Goal: Task Accomplishment & Management: Use online tool/utility

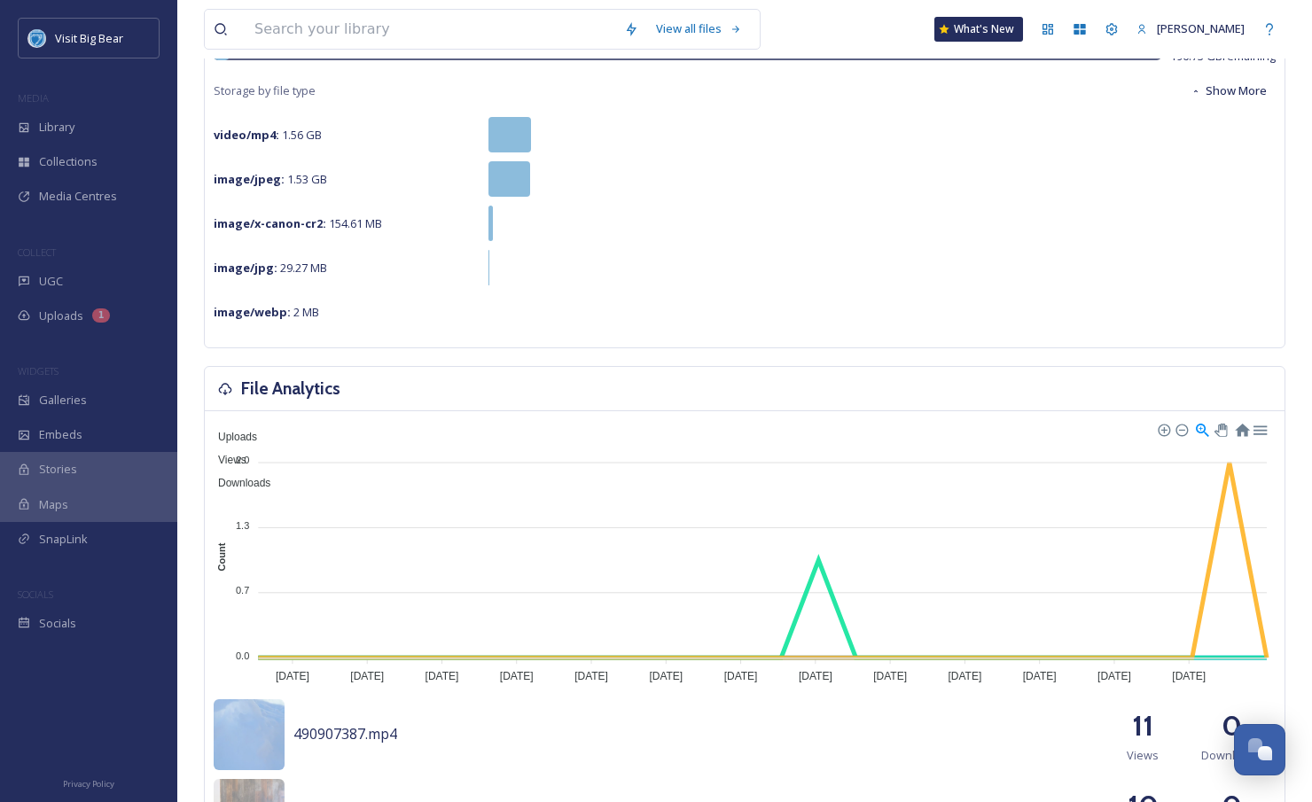
scroll to position [583, 0]
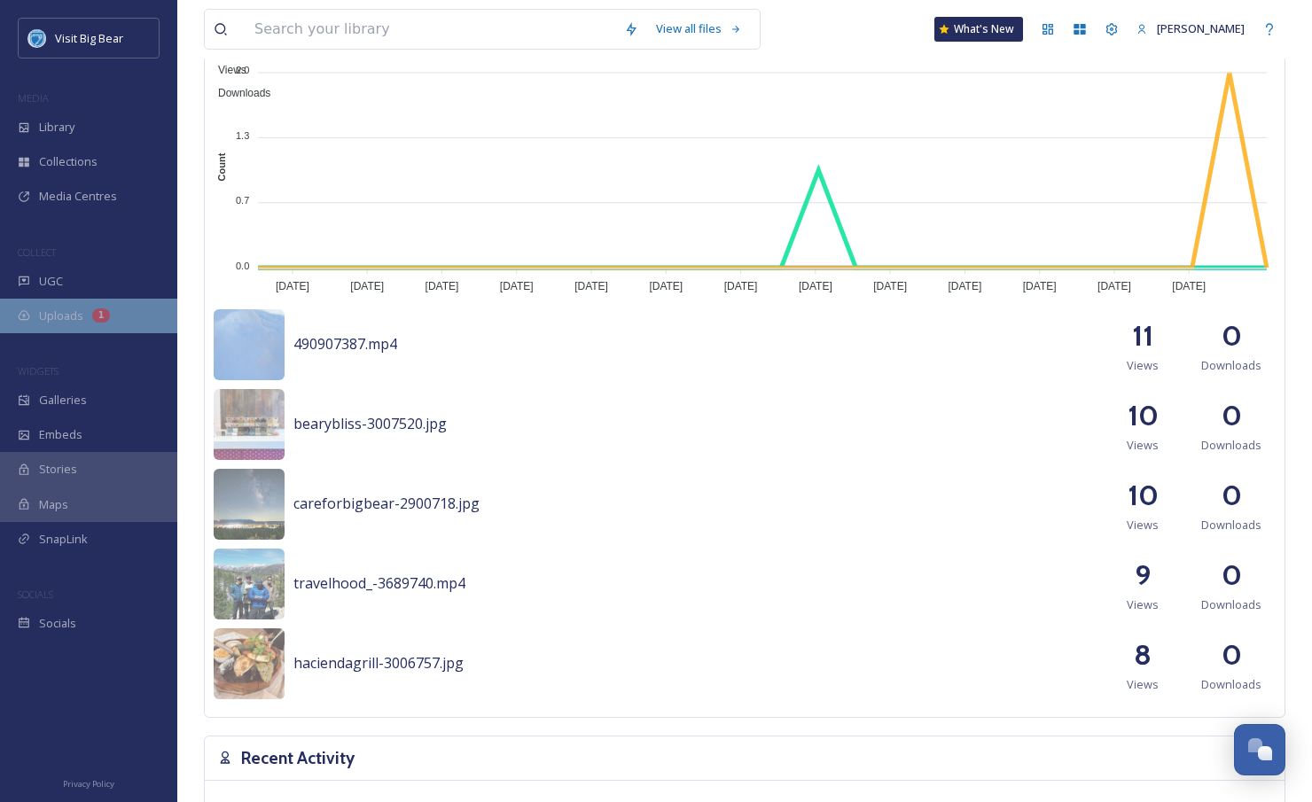
click at [48, 310] on span "Uploads" at bounding box center [61, 316] width 44 height 17
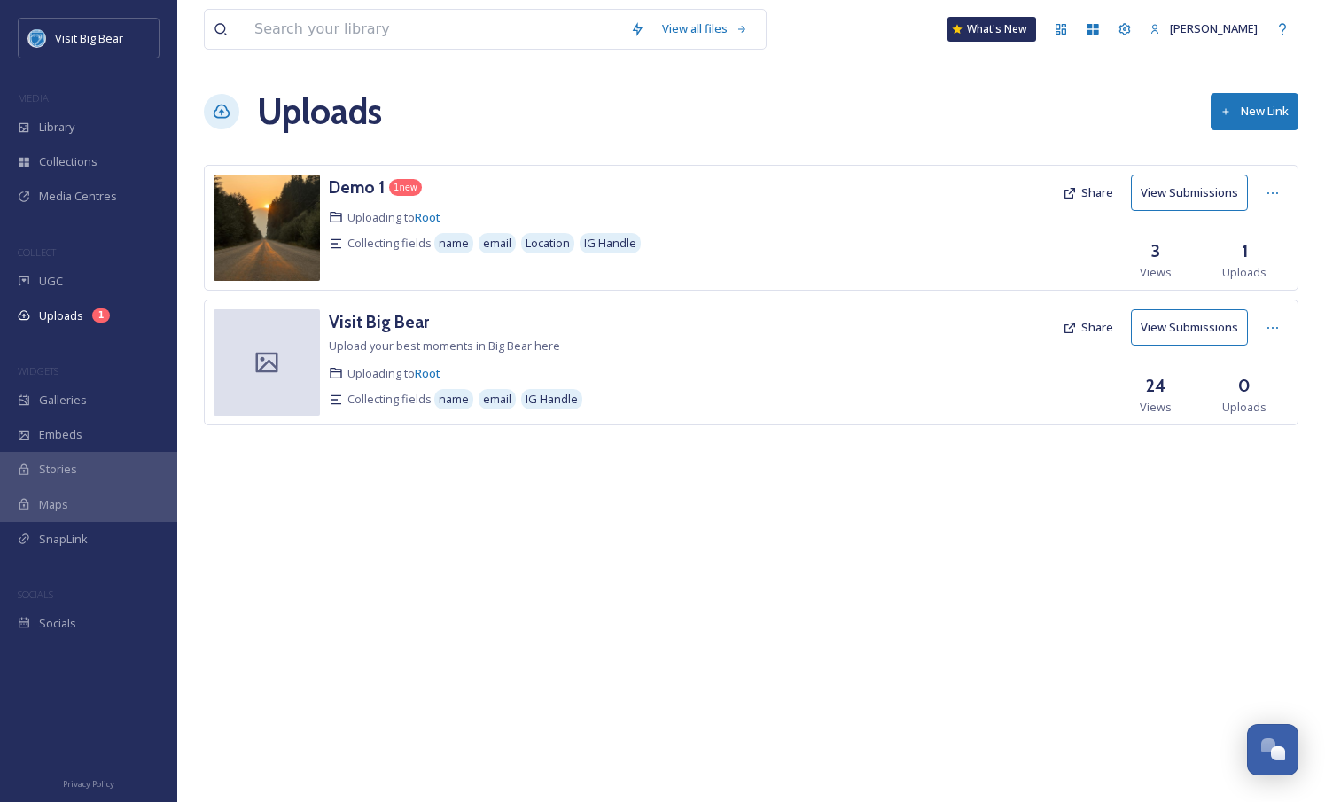
click at [266, 232] on img at bounding box center [267, 228] width 106 height 106
click at [1187, 185] on button "View Submissions" at bounding box center [1189, 193] width 117 height 36
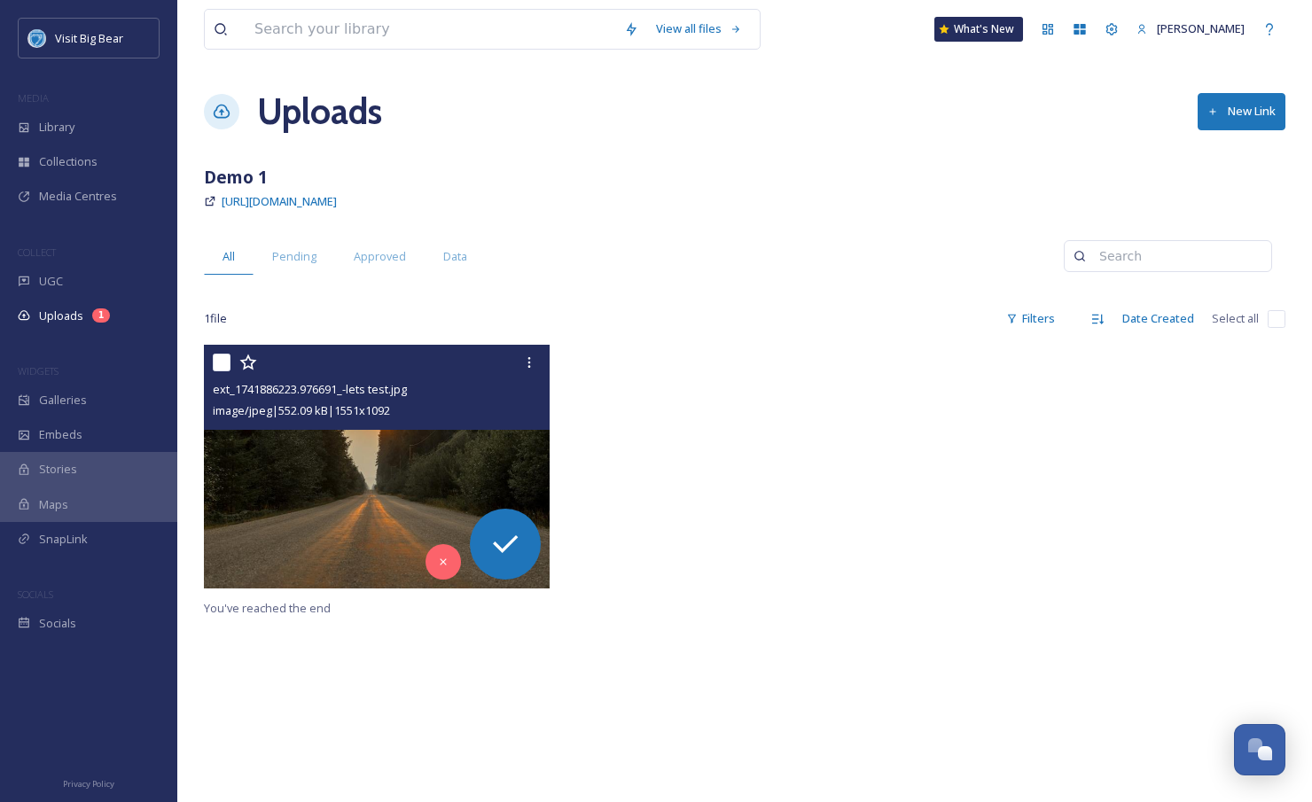
click at [283, 501] on img at bounding box center [377, 467] width 346 height 244
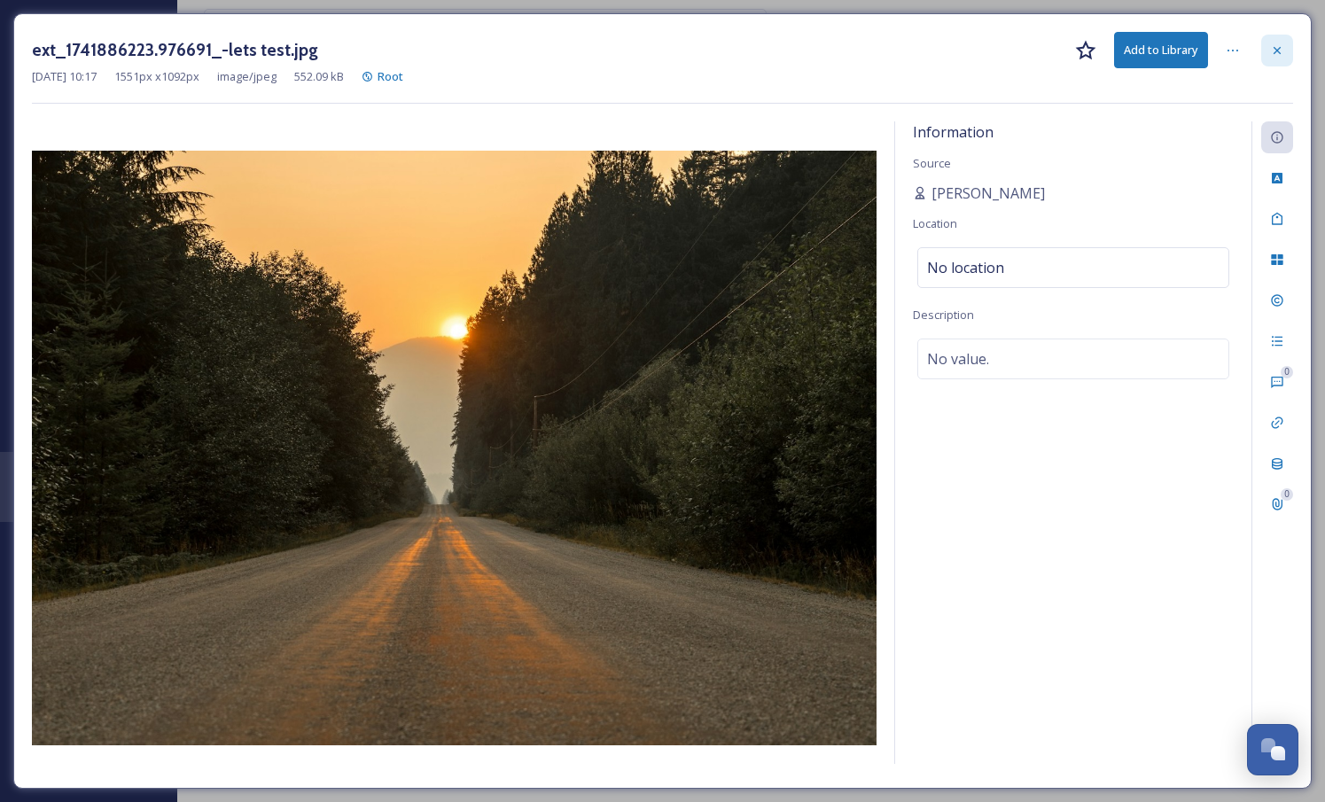
click at [1286, 47] on div at bounding box center [1278, 51] width 32 height 32
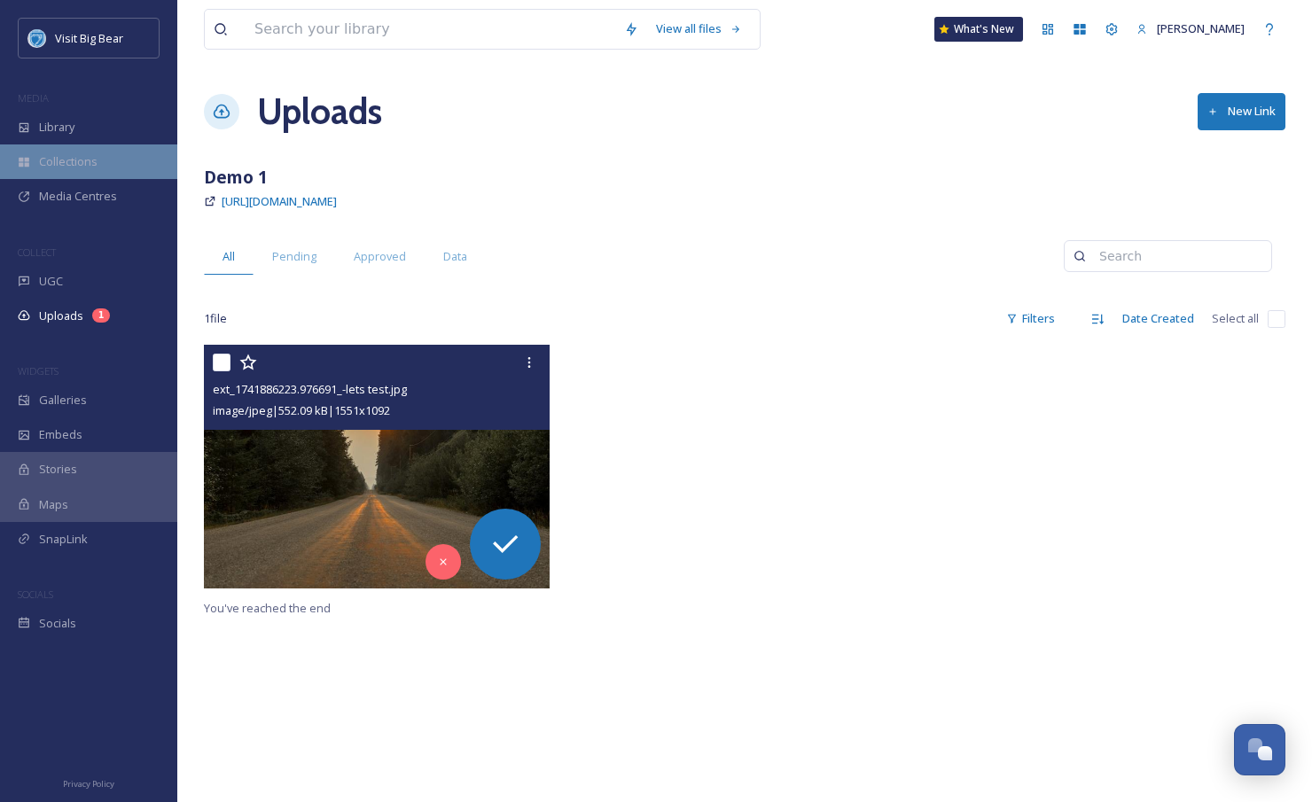
click at [68, 165] on span "Collections" at bounding box center [68, 161] width 59 height 17
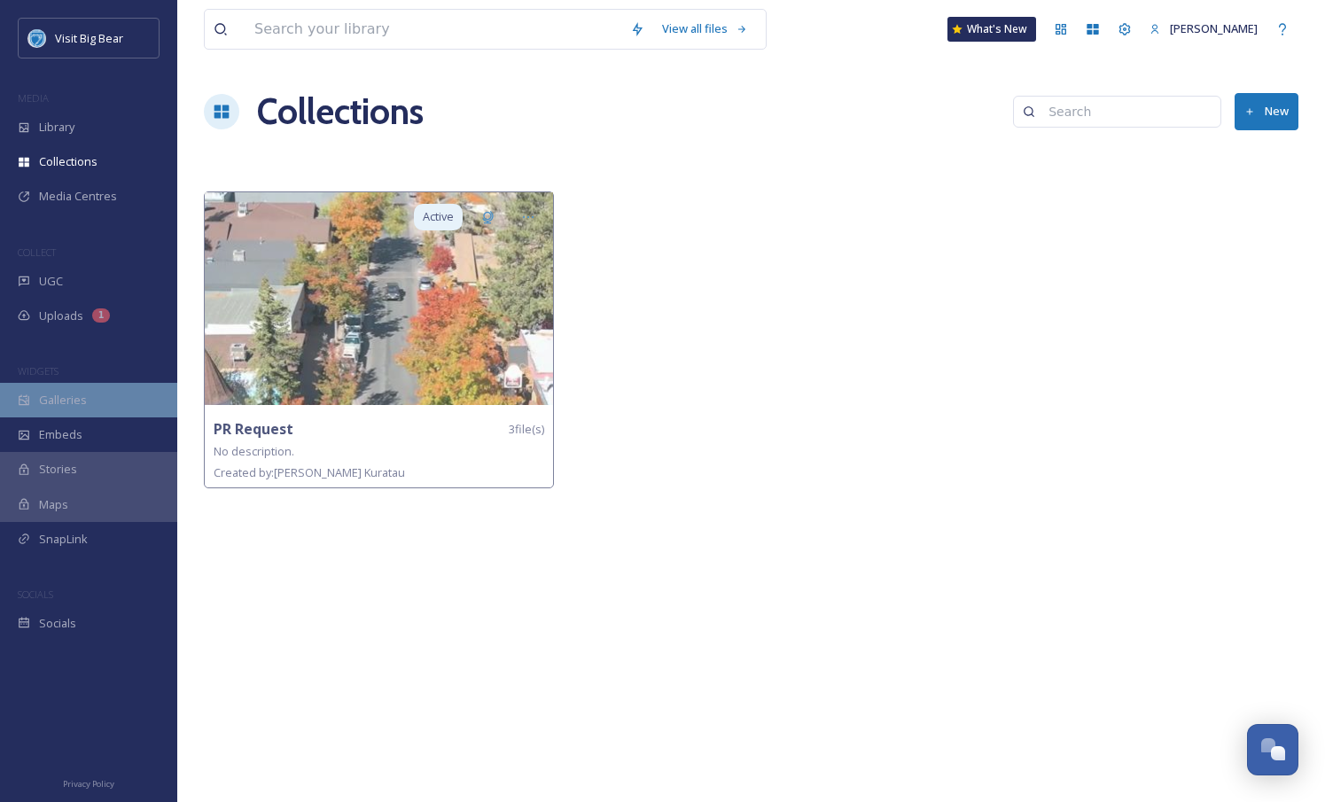
click at [64, 404] on span "Galleries" at bounding box center [63, 400] width 48 height 17
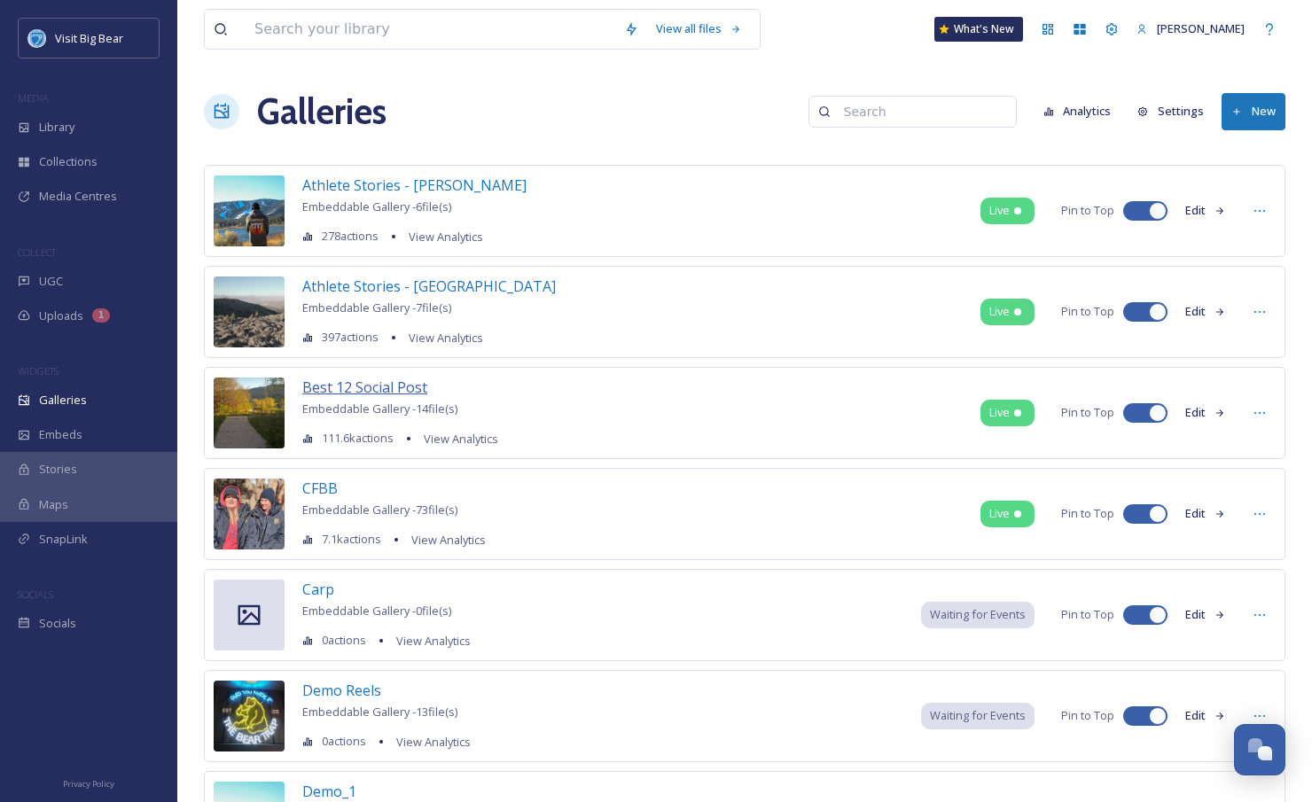
click at [388, 387] on span "Best 12 Social Post" at bounding box center [364, 388] width 125 height 20
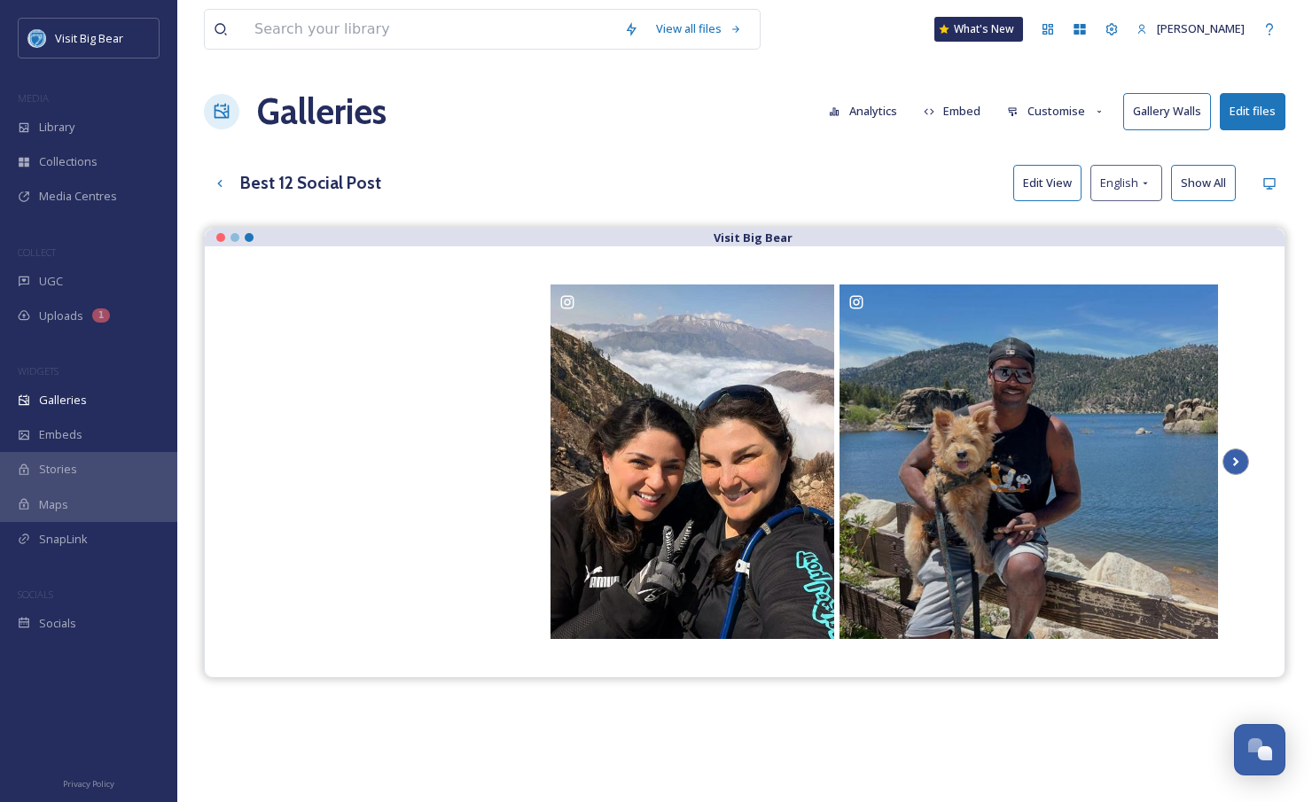
click at [1232, 461] on icon at bounding box center [1236, 462] width 25 height 27
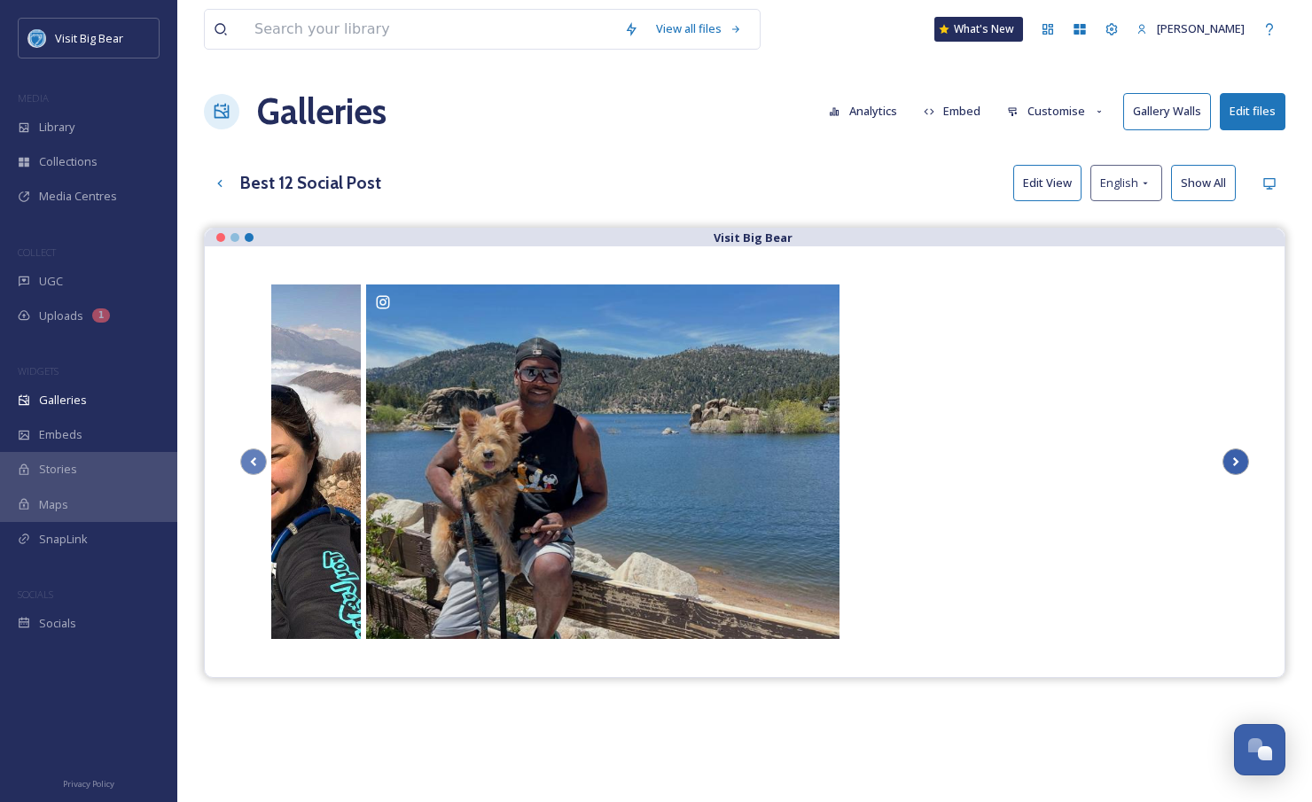
click at [1232, 461] on icon at bounding box center [1236, 462] width 25 height 27
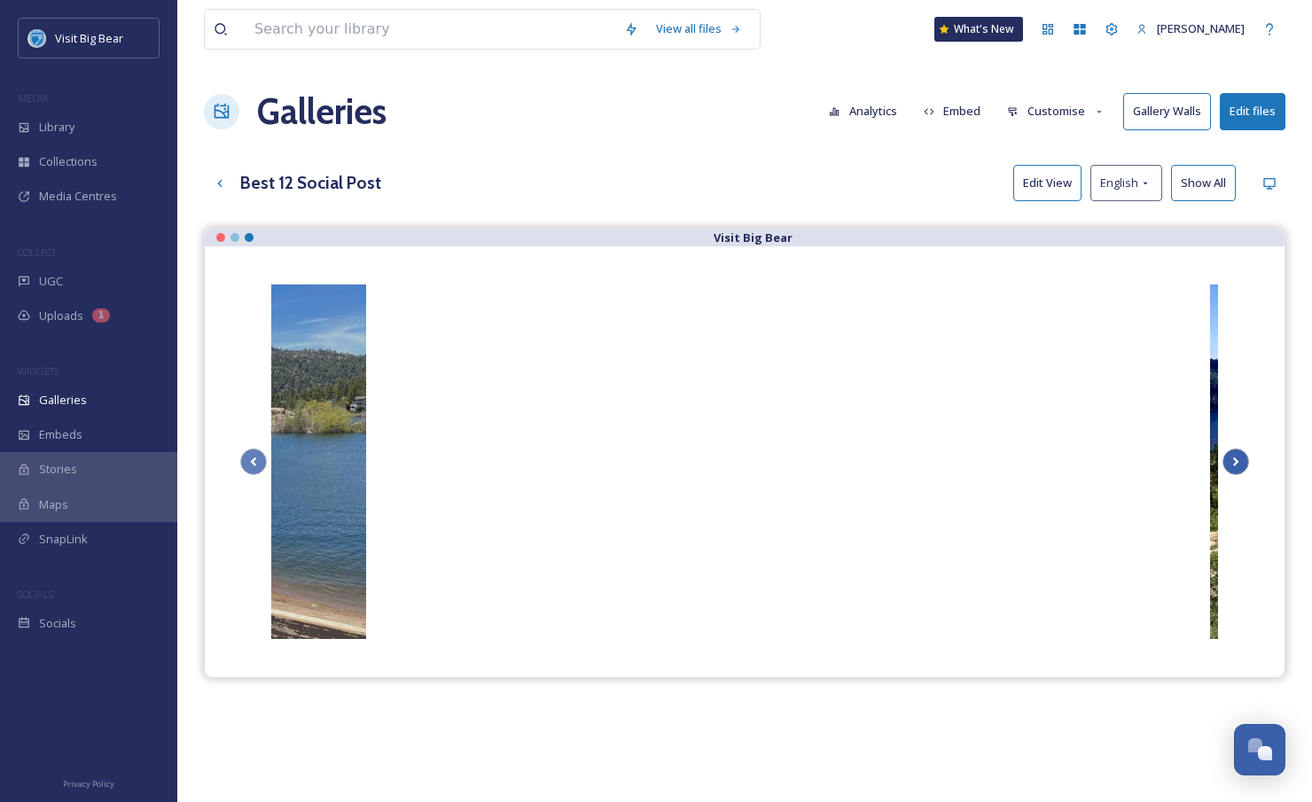
click at [1232, 461] on icon at bounding box center [1236, 462] width 25 height 27
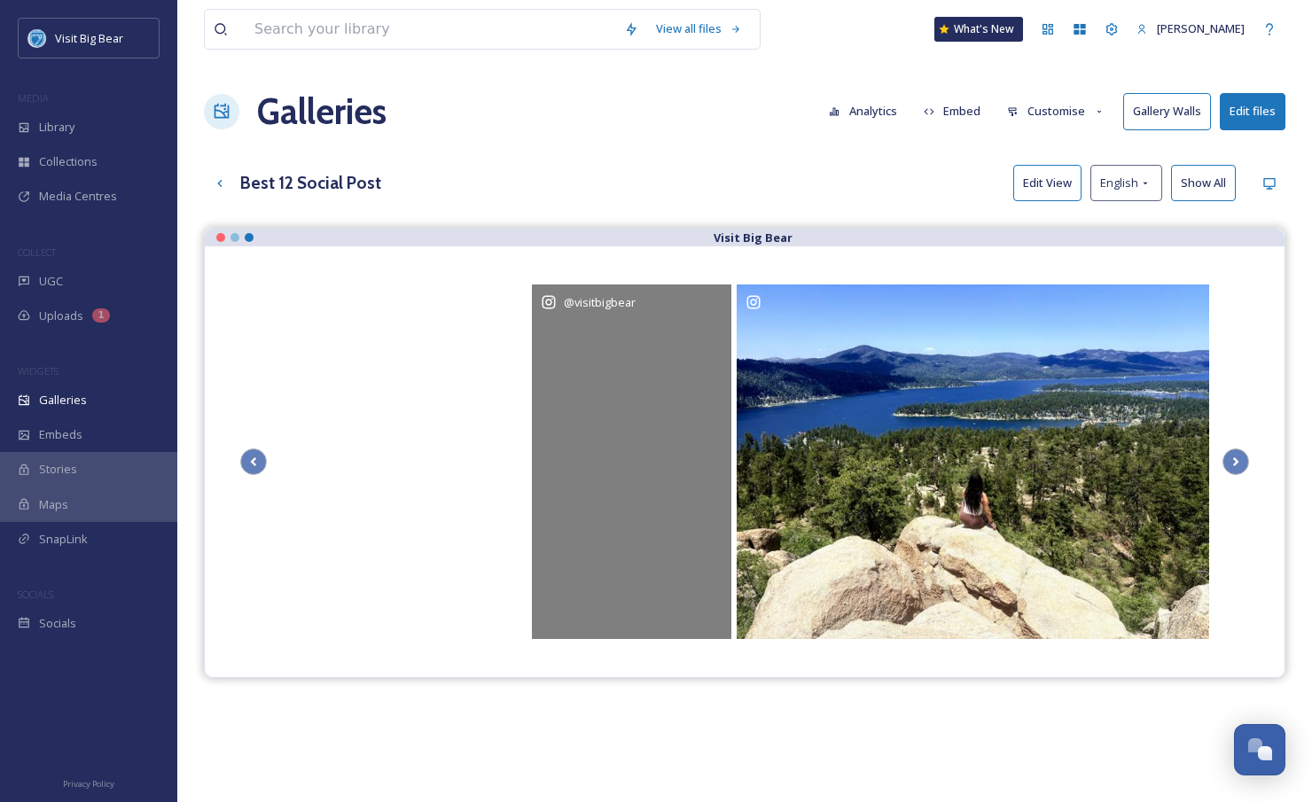
click at [633, 491] on div "@ visitbigbear" at bounding box center [631, 462] width 199 height 355
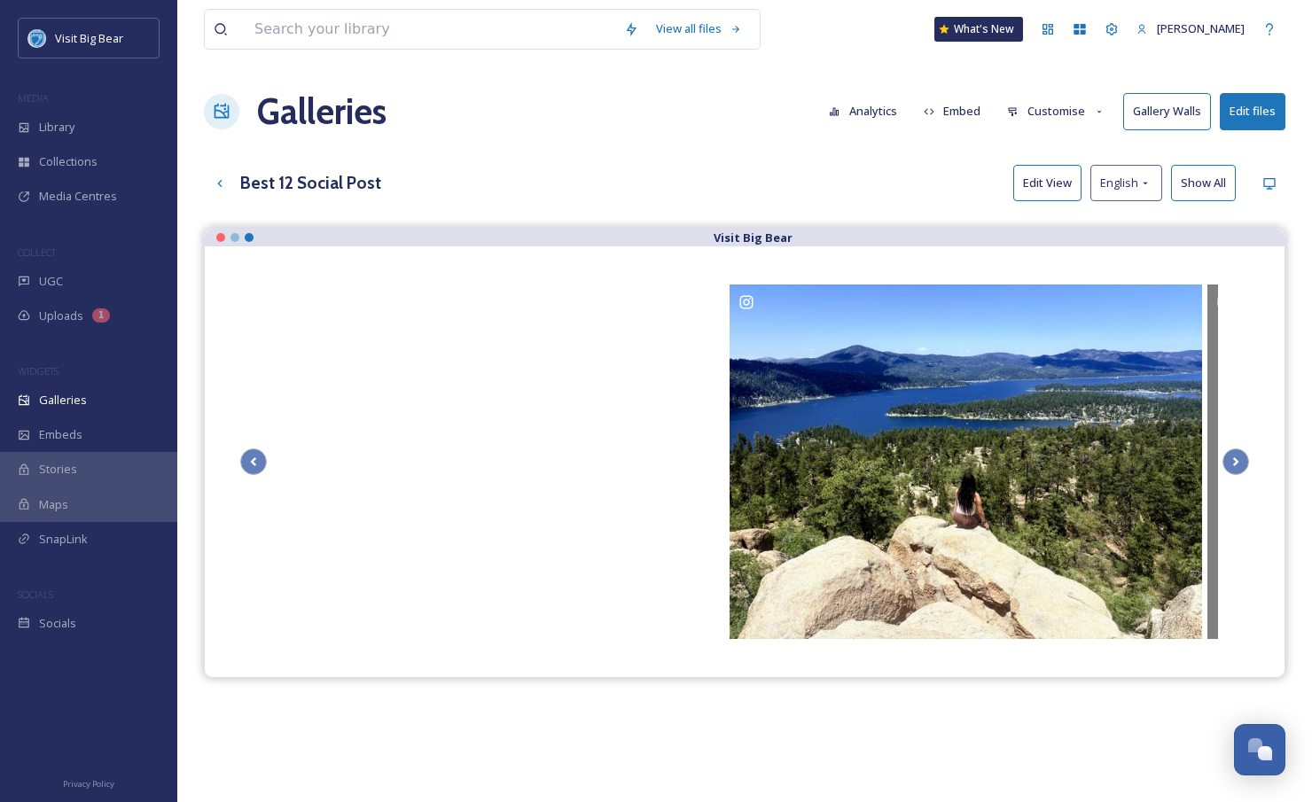
click at [1216, 471] on div "@ travelhood_" at bounding box center [1307, 462] width 199 height 355
click at [1232, 461] on icon at bounding box center [1236, 462] width 25 height 27
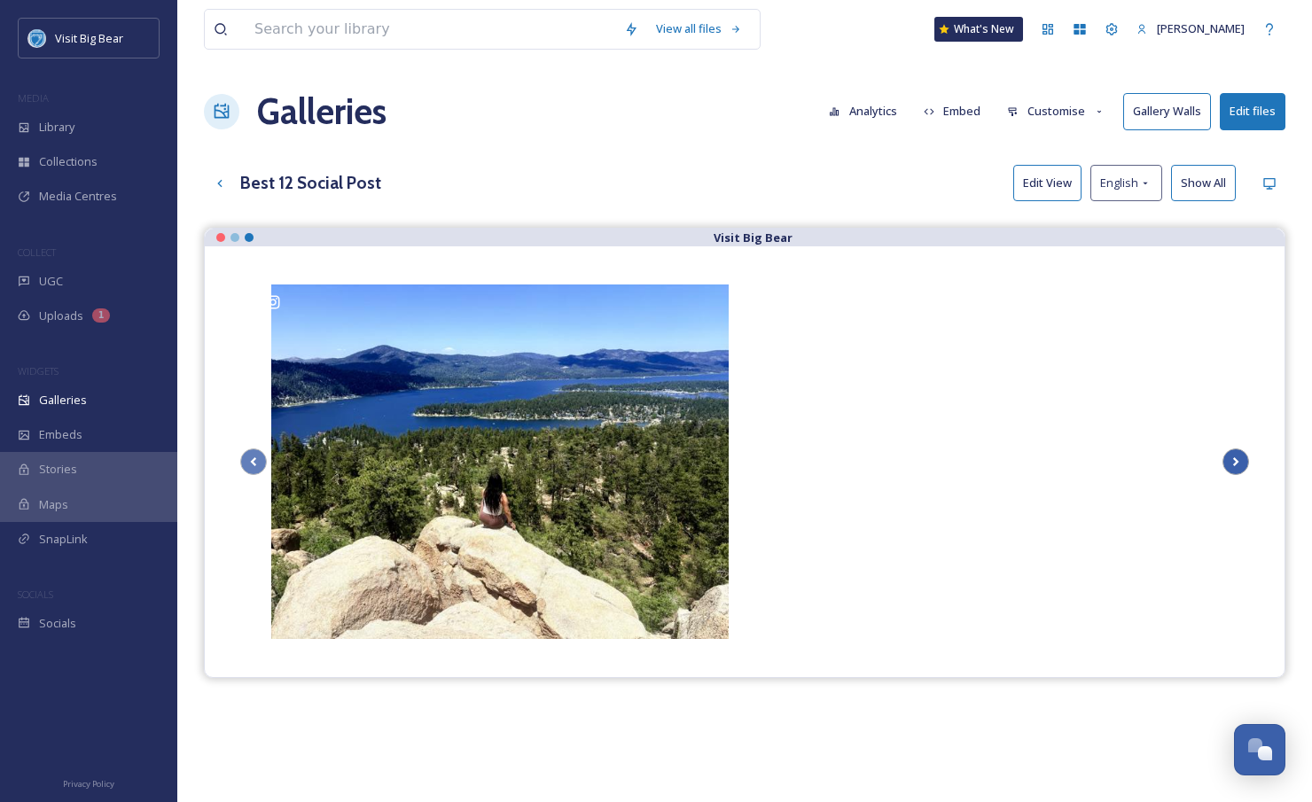
click at [1232, 461] on icon at bounding box center [1236, 462] width 25 height 27
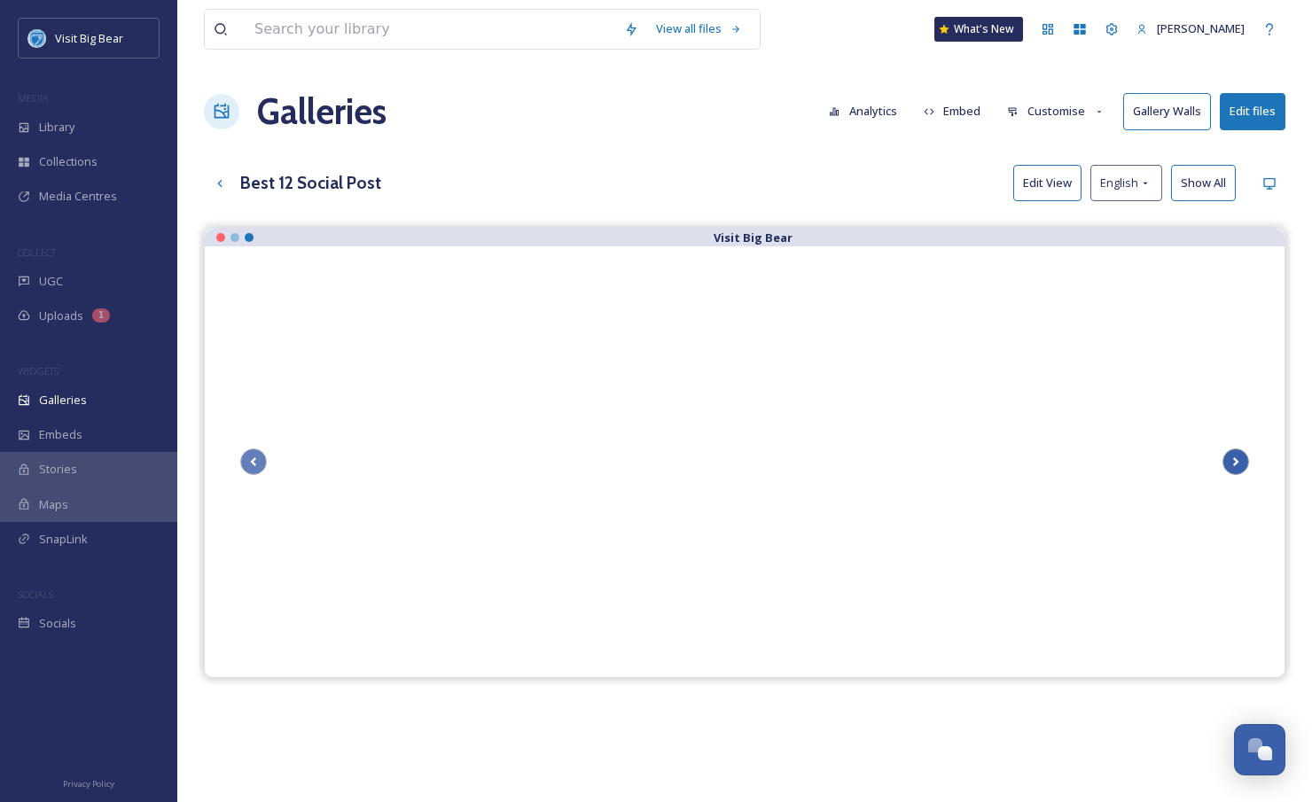
click at [1232, 461] on icon at bounding box center [1236, 462] width 25 height 27
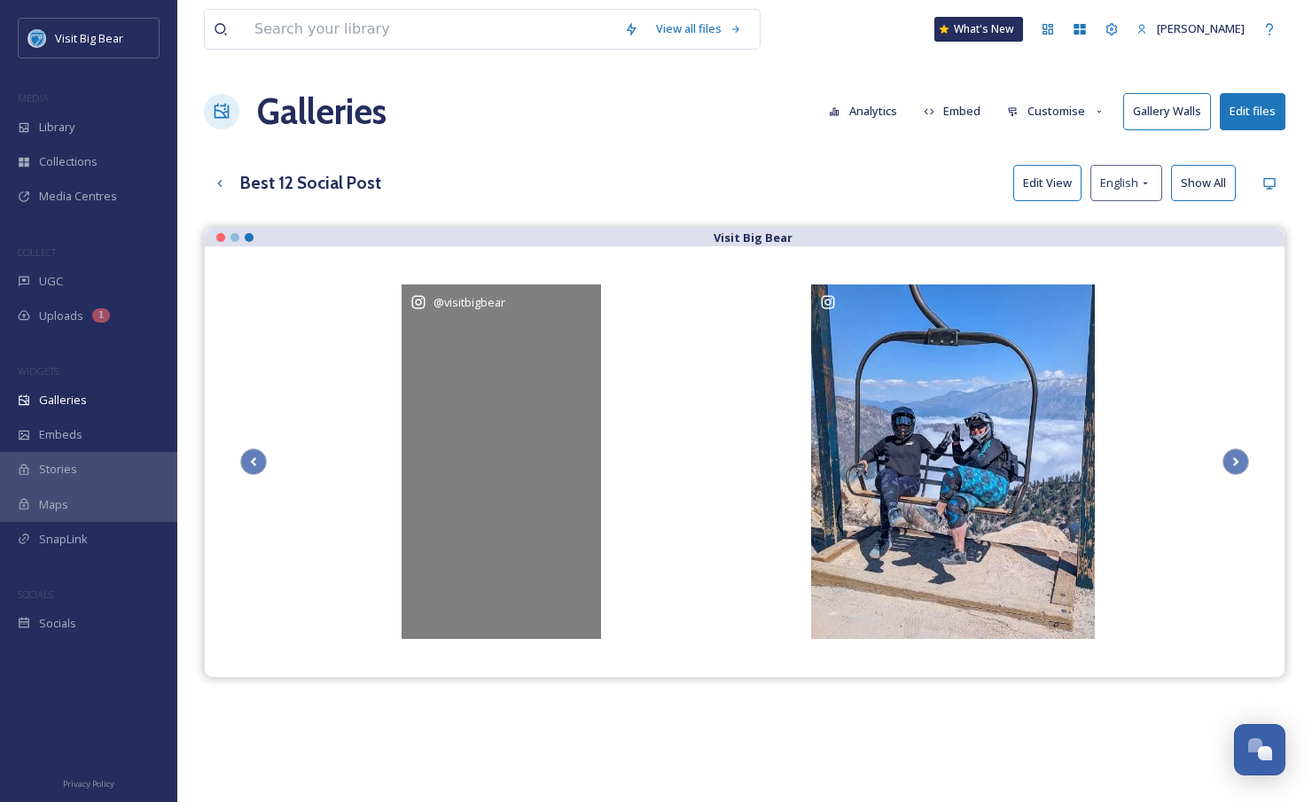
click at [491, 426] on div "@ visitbigbear" at bounding box center [501, 462] width 199 height 355
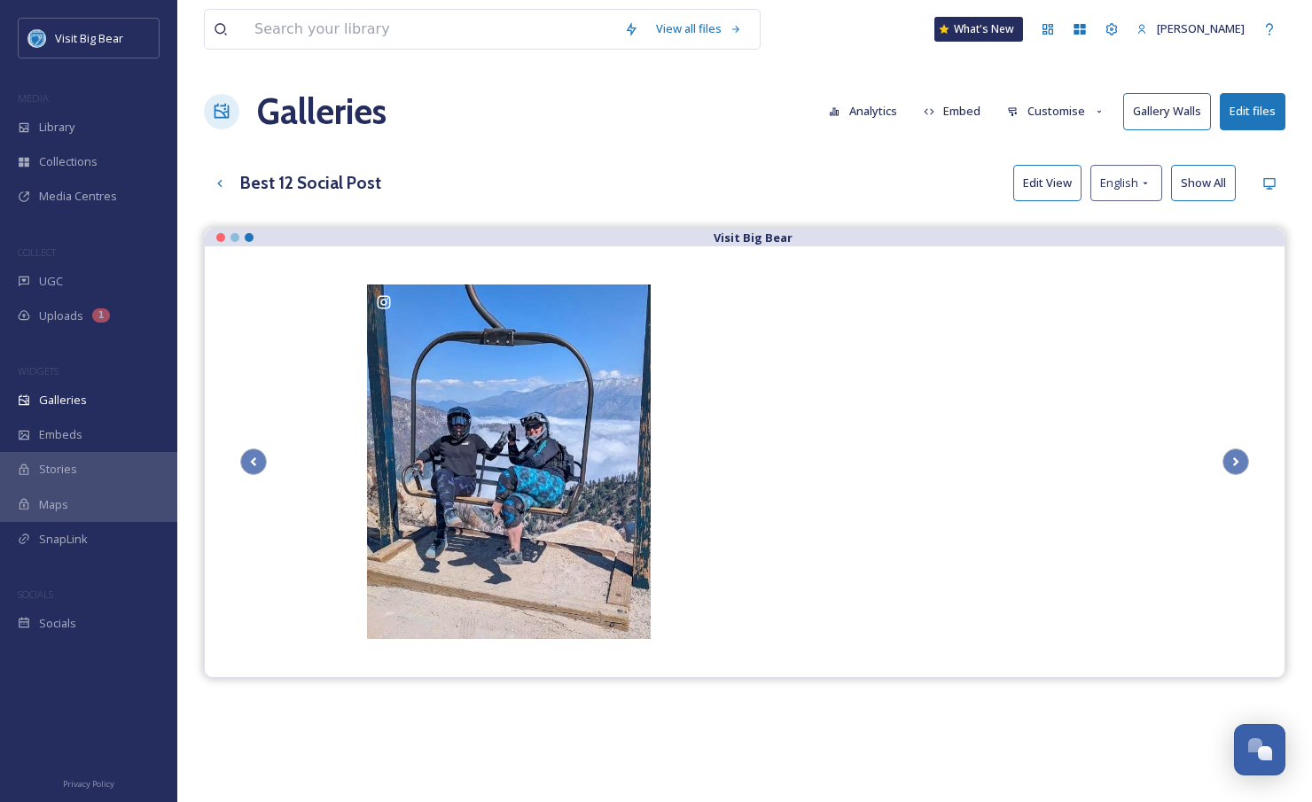
click at [1260, 116] on button "Edit files" at bounding box center [1253, 111] width 66 height 36
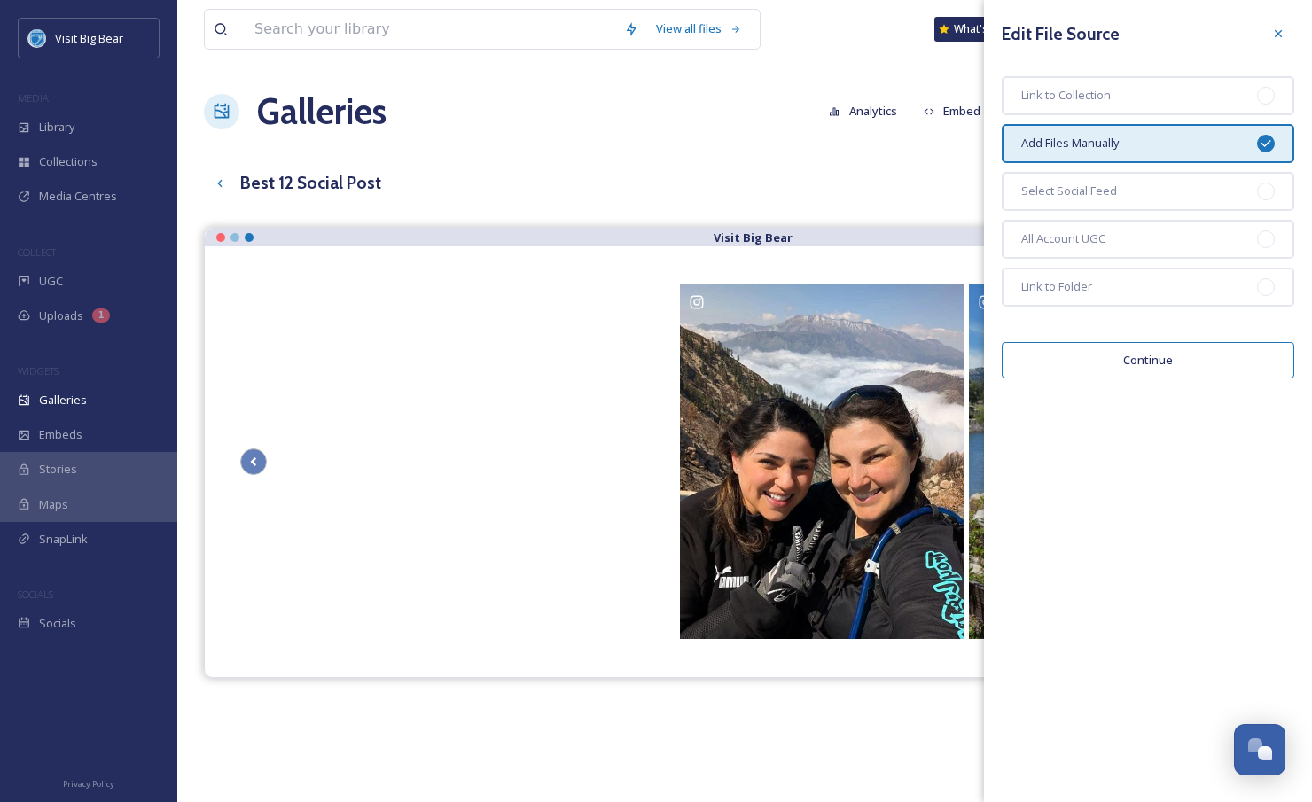
click at [1177, 359] on button "Continue" at bounding box center [1148, 360] width 293 height 36
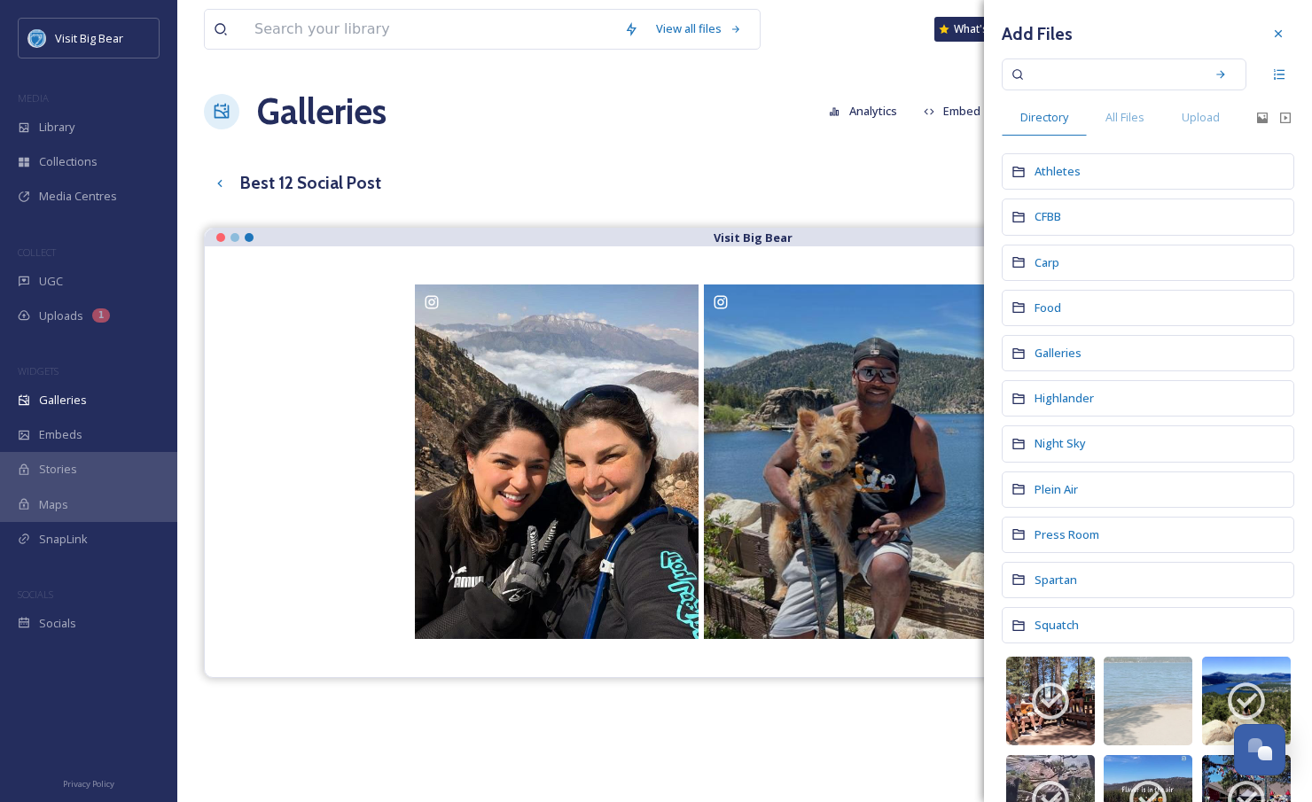
click at [1123, 397] on div "Highlander" at bounding box center [1148, 398] width 293 height 36
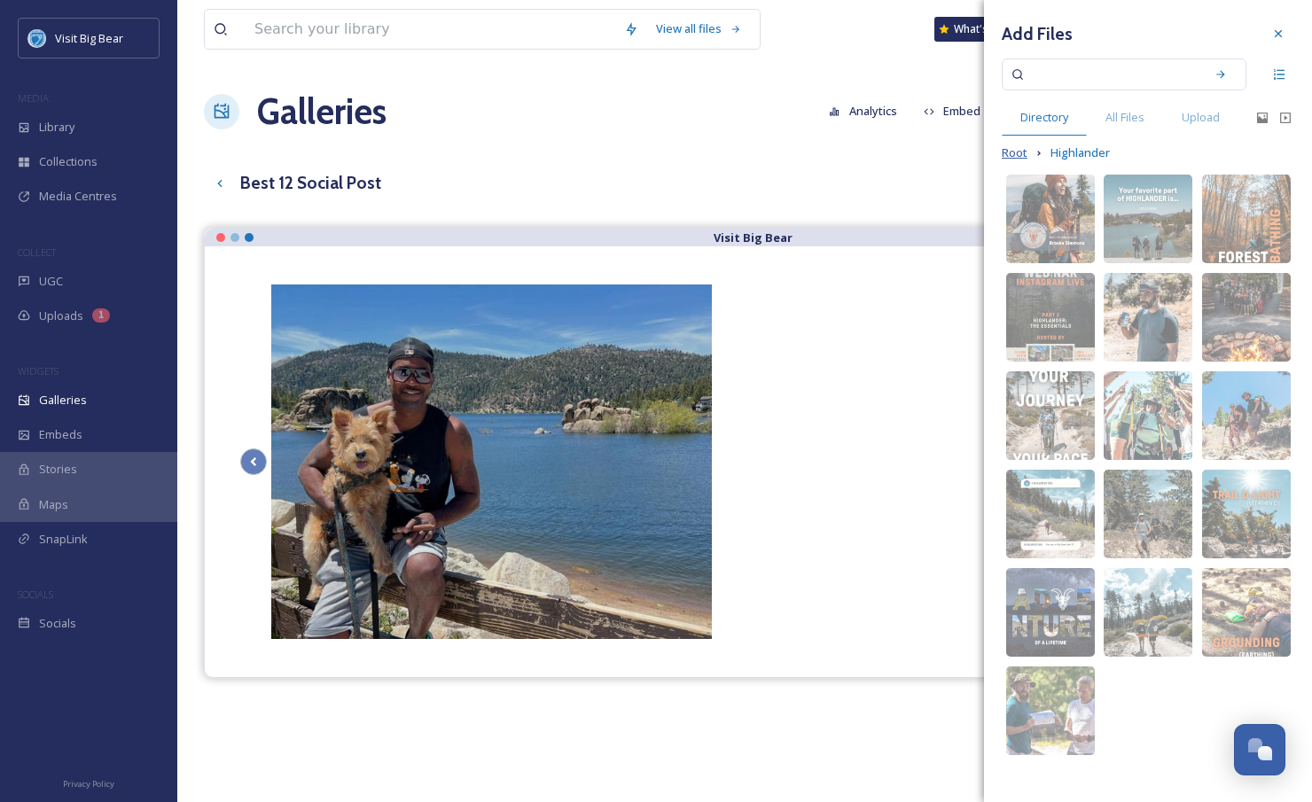
click at [1013, 156] on span "Root" at bounding box center [1015, 153] width 26 height 17
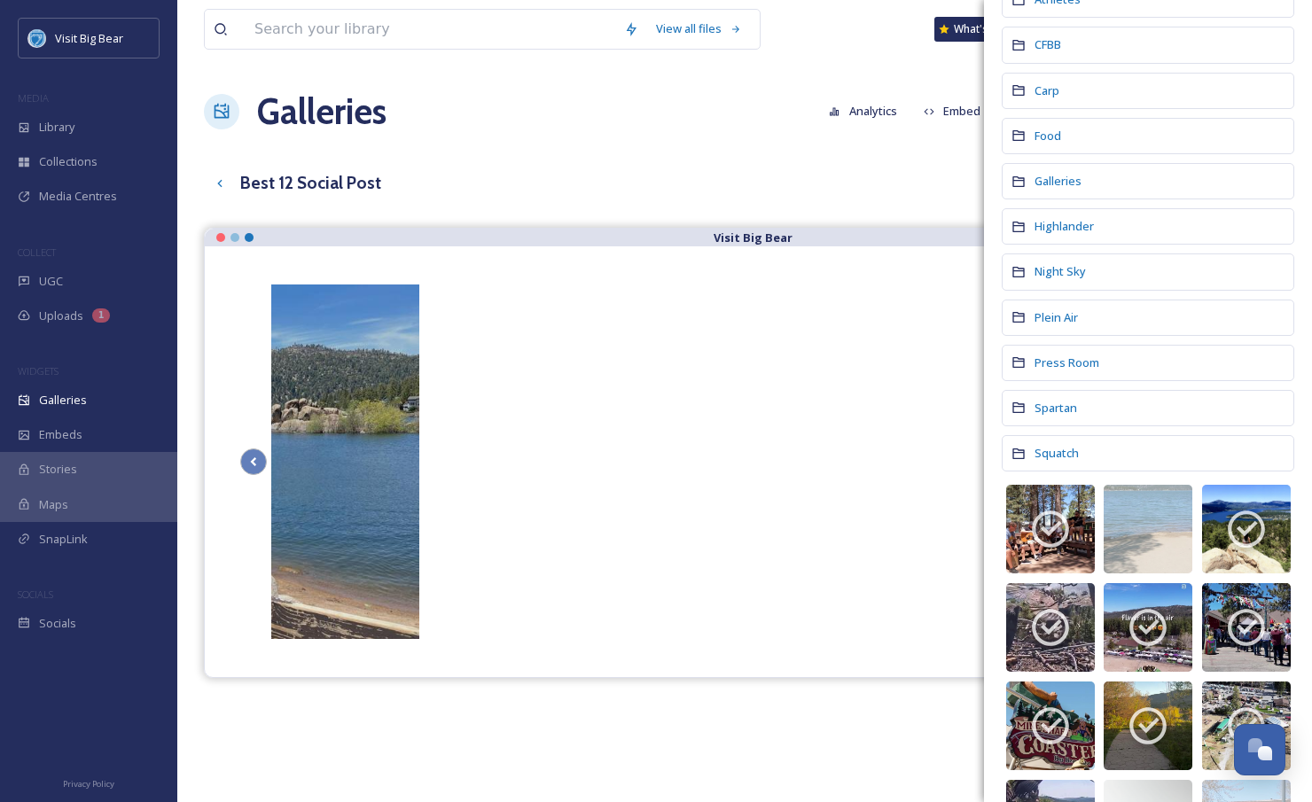
scroll to position [387, 0]
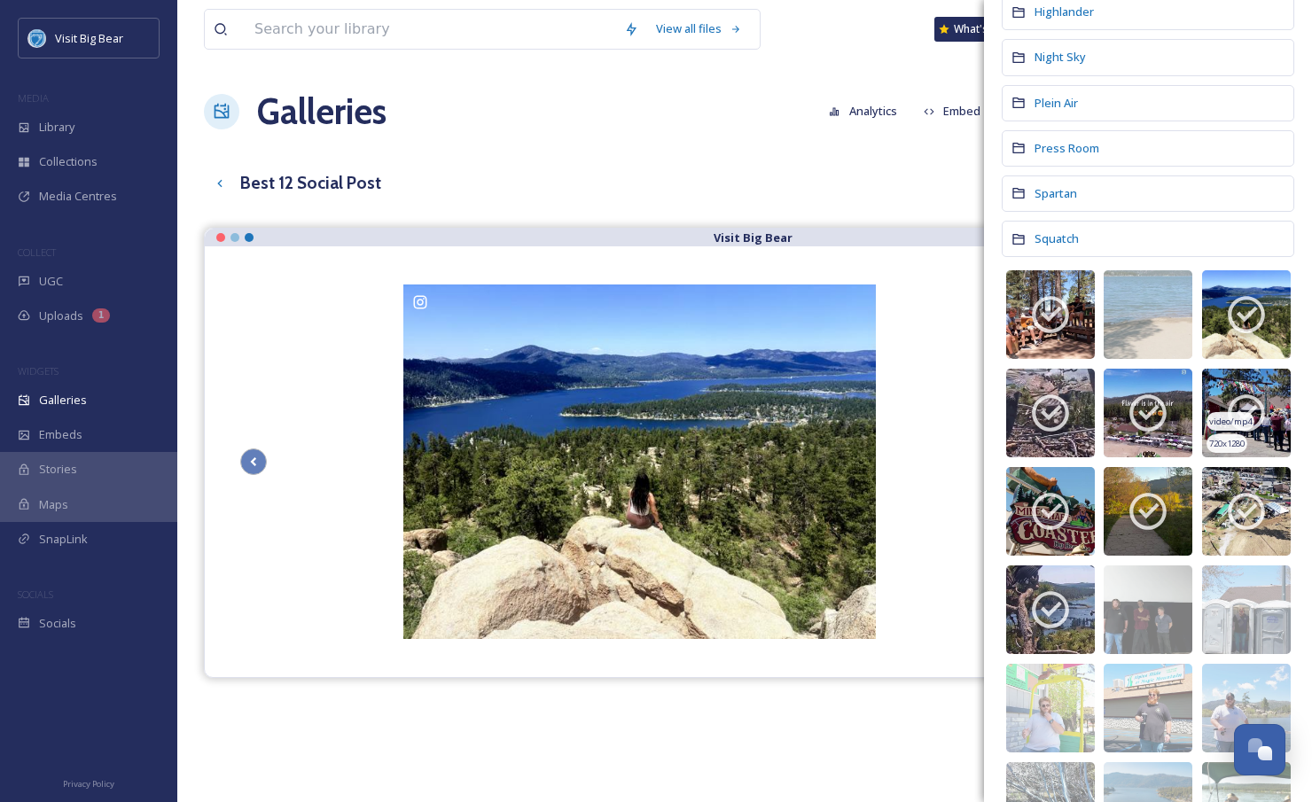
click at [1254, 415] on icon at bounding box center [1246, 413] width 37 height 37
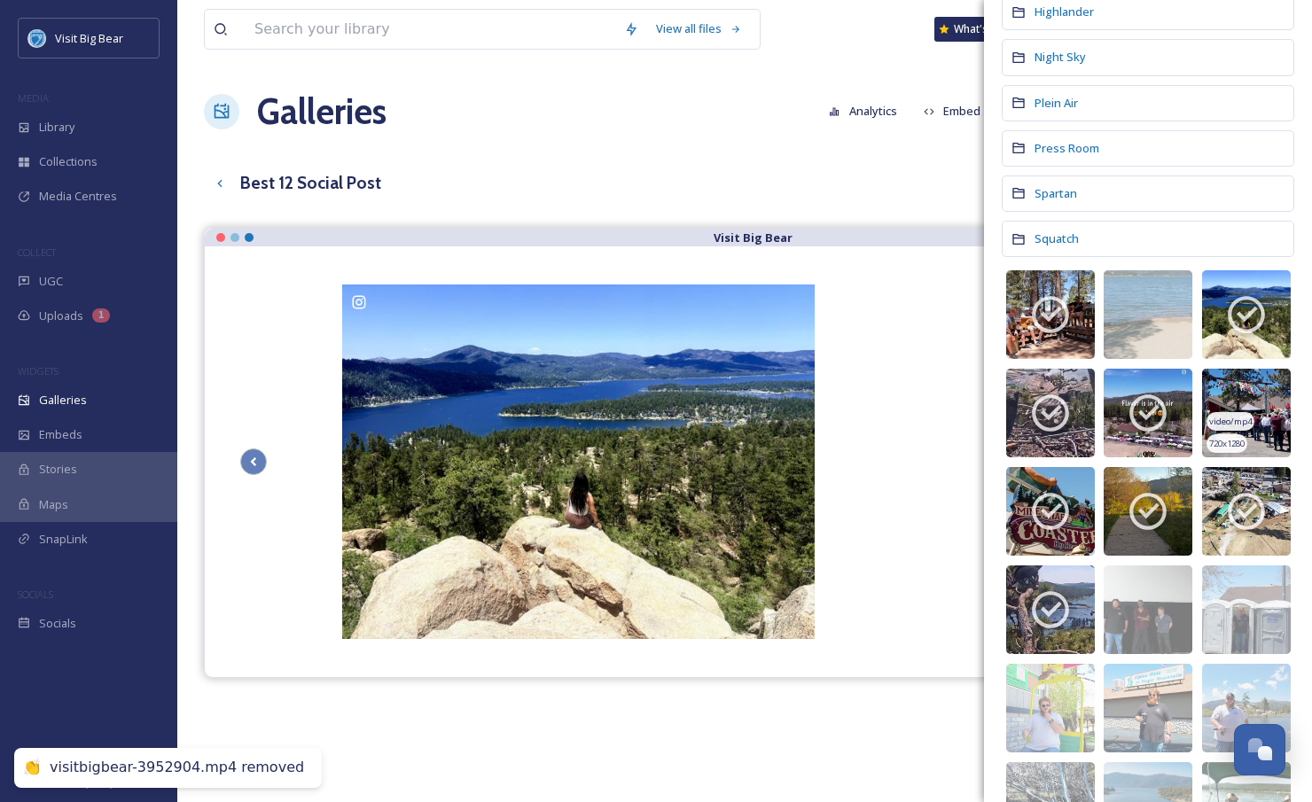
click at [1254, 415] on img at bounding box center [1246, 413] width 89 height 89
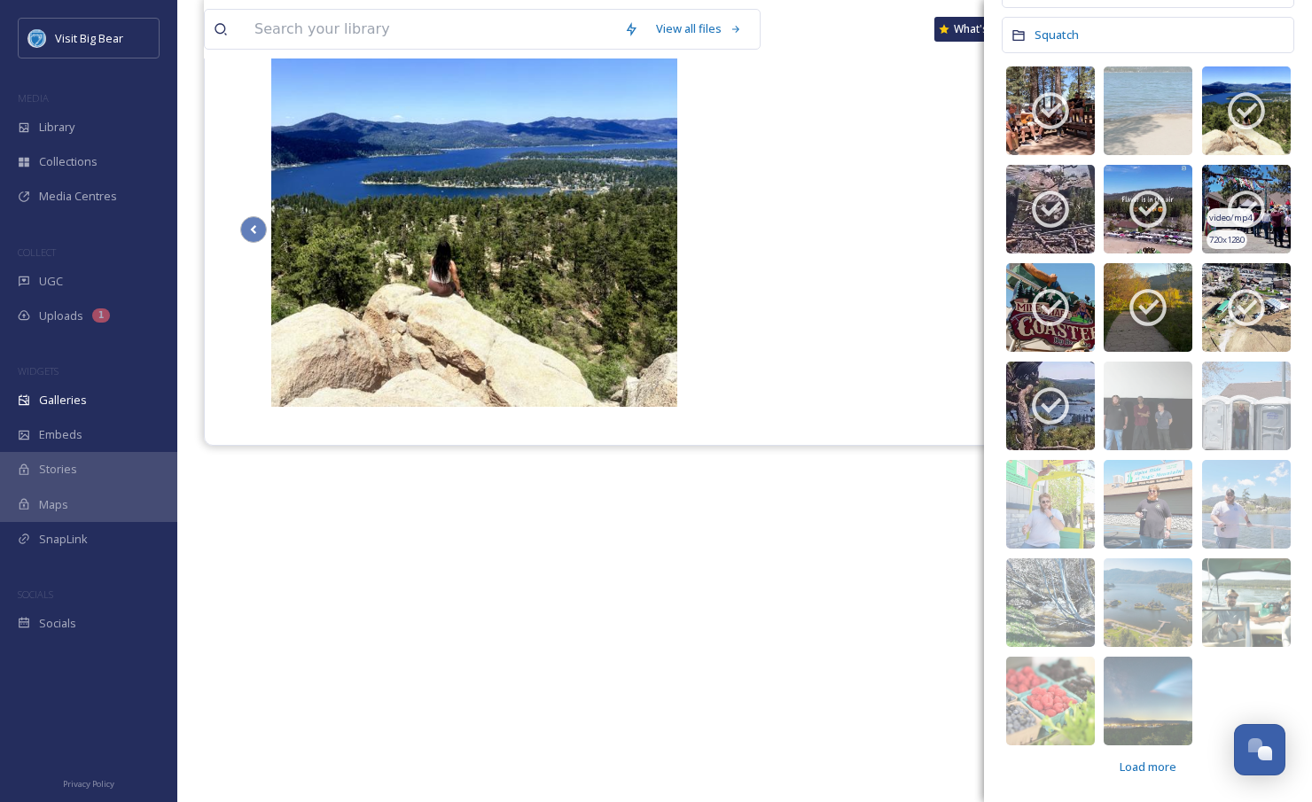
scroll to position [254, 0]
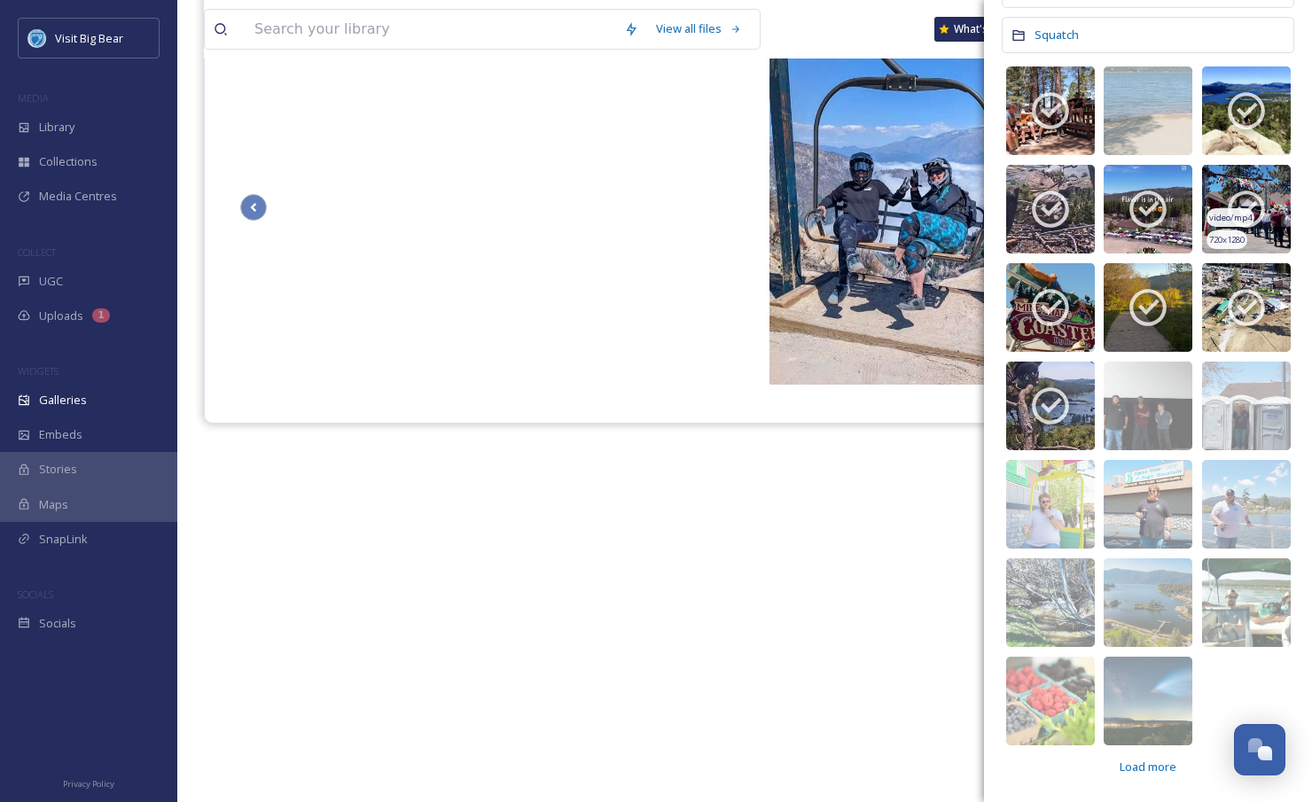
click at [1239, 210] on div "video/mp4 720 x 1280" at bounding box center [1246, 209] width 89 height 89
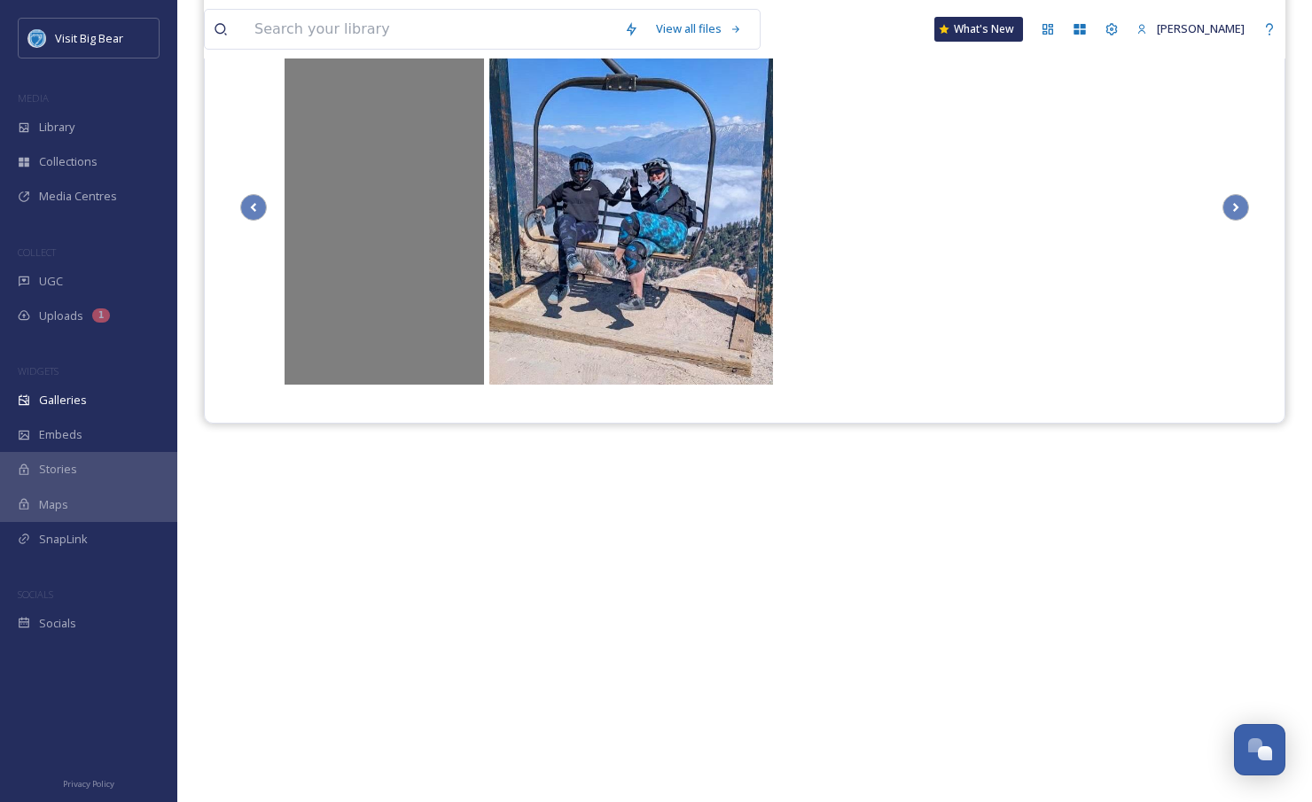
click at [417, 199] on div "@ visitbigbear" at bounding box center [384, 207] width 199 height 355
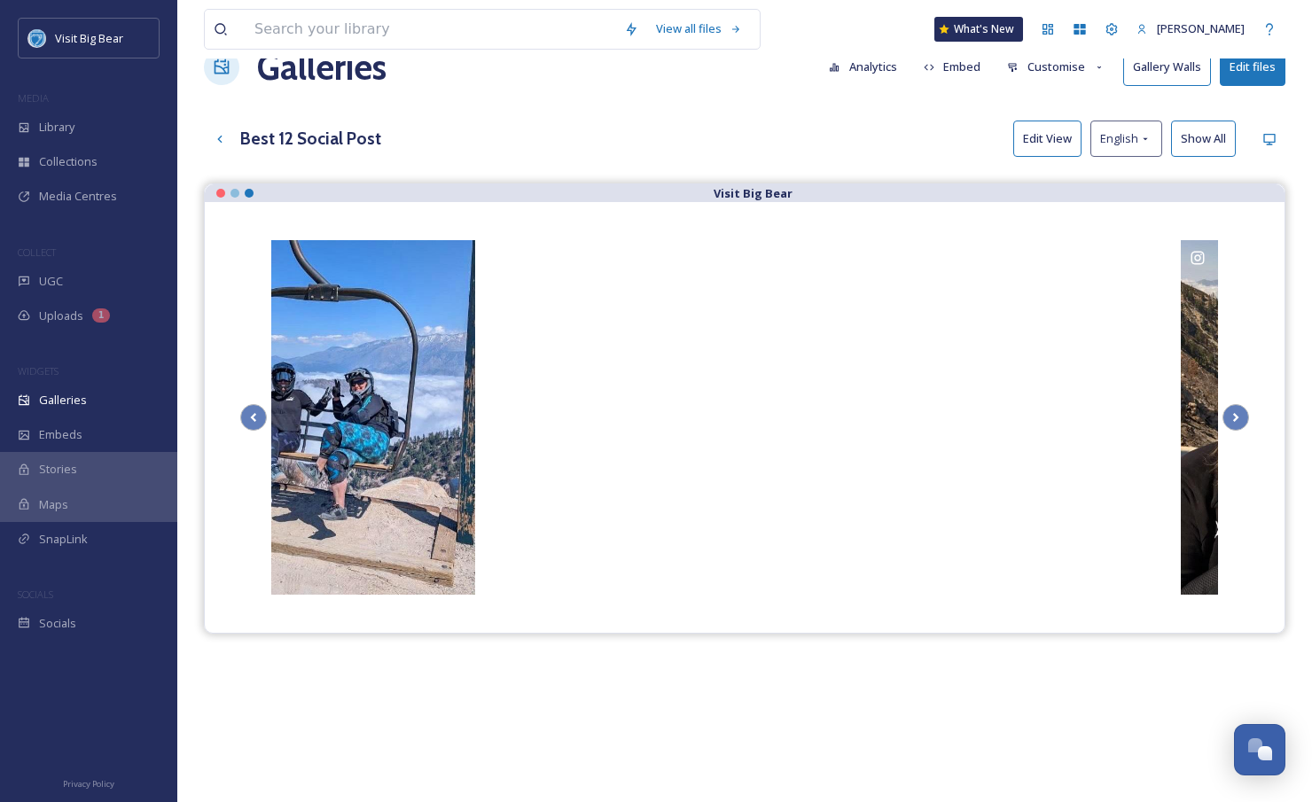
scroll to position [0, 0]
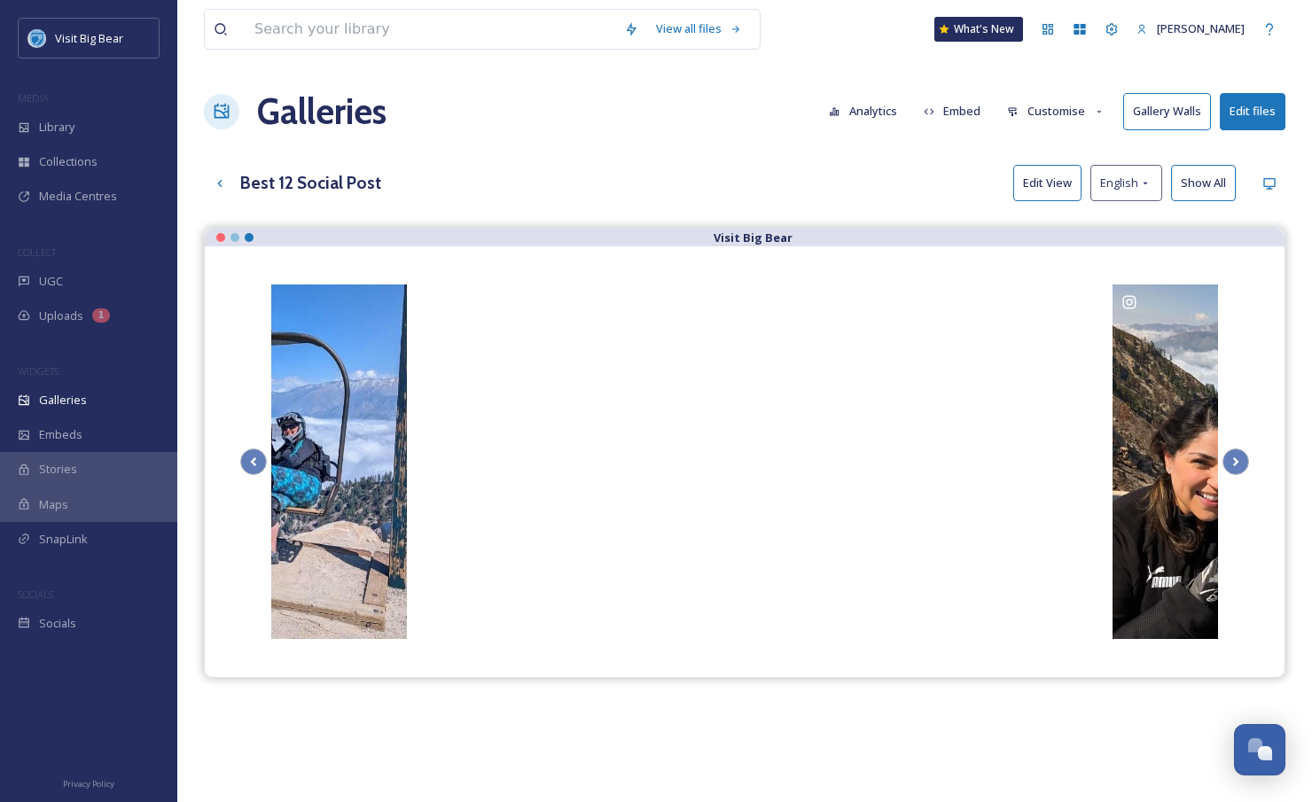
click at [1245, 106] on button "Edit files" at bounding box center [1253, 111] width 66 height 36
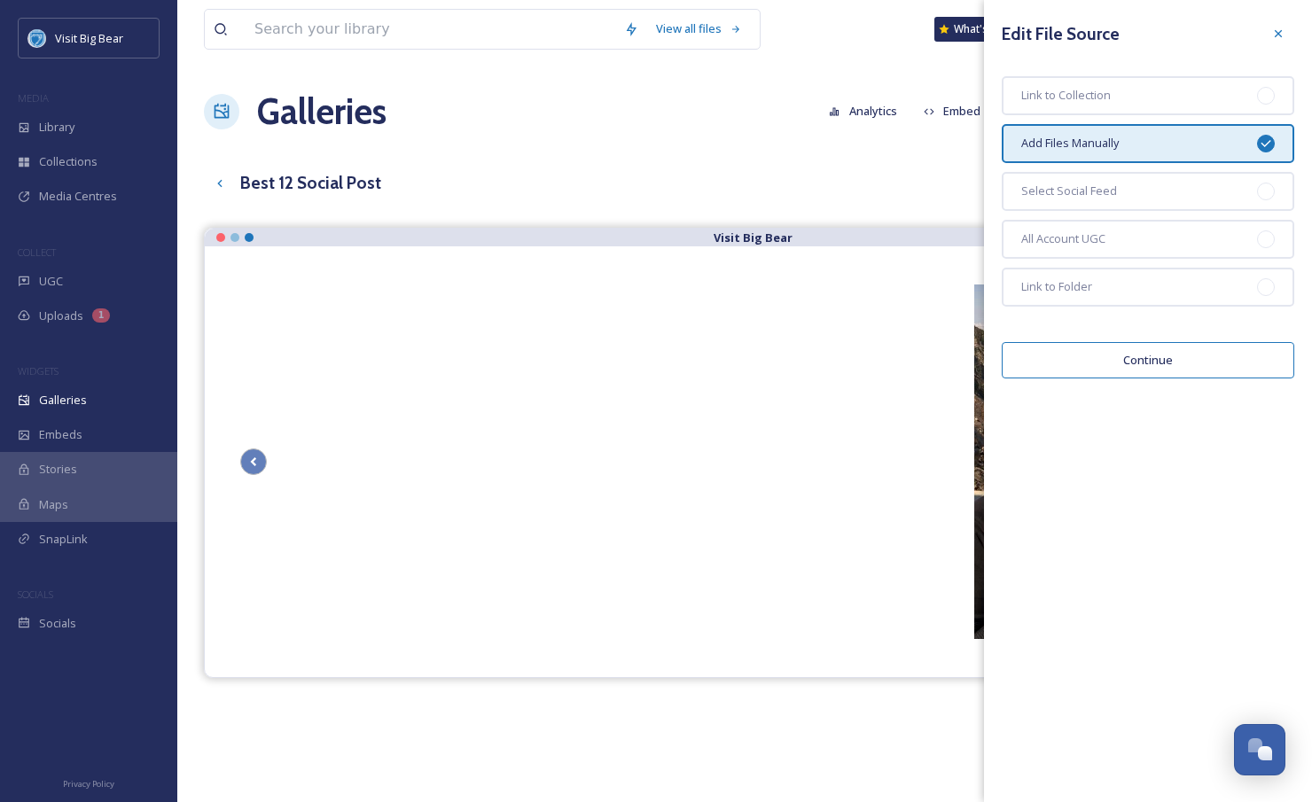
click at [1106, 143] on span "Add Files Manually" at bounding box center [1070, 143] width 98 height 17
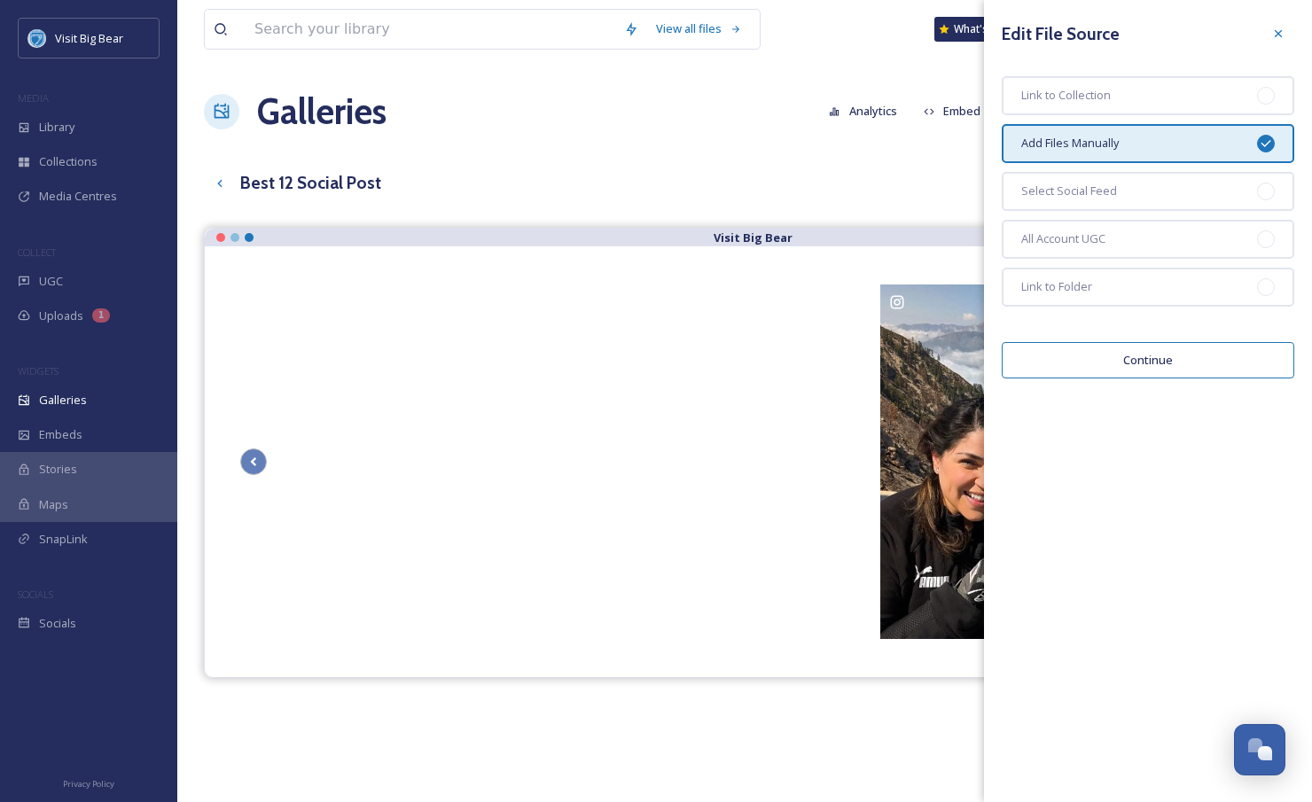
click at [1121, 362] on button "Continue" at bounding box center [1148, 360] width 293 height 36
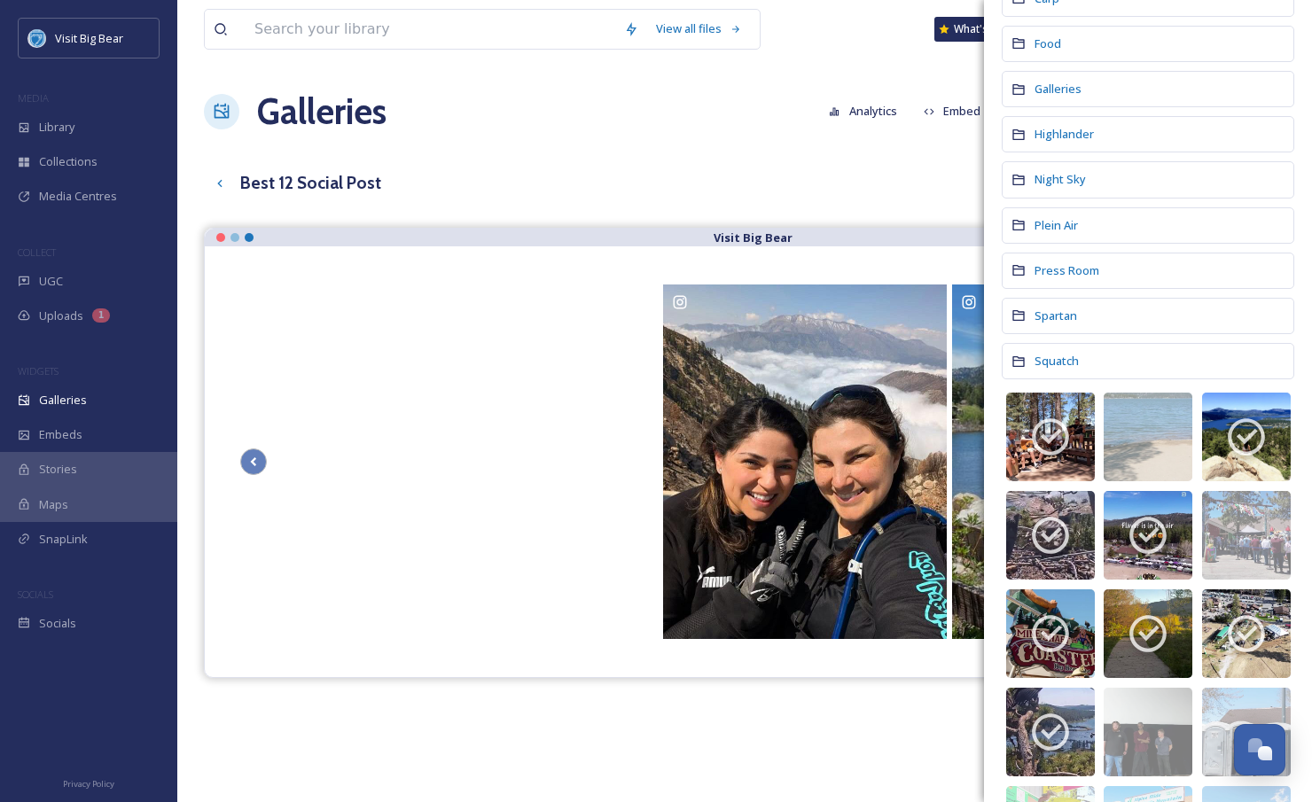
scroll to position [283, 0]
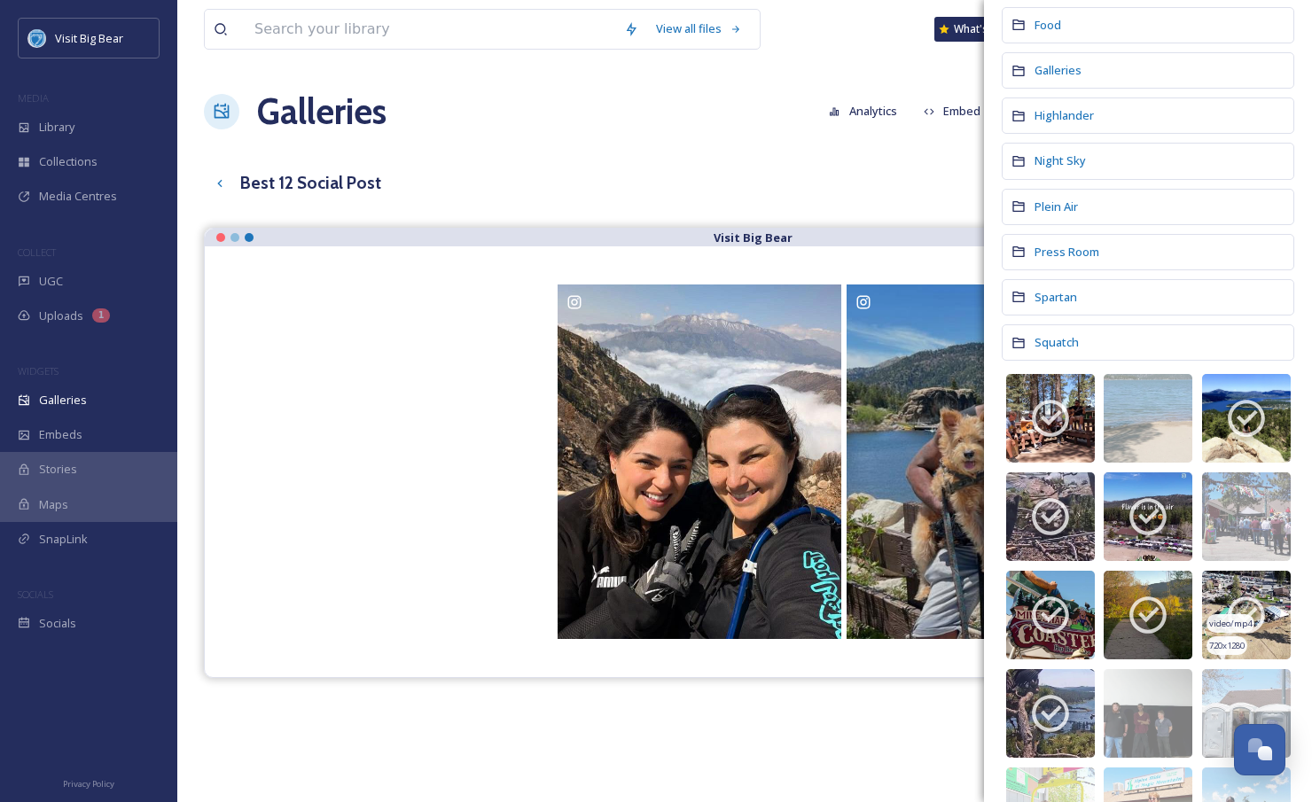
click at [1241, 607] on icon at bounding box center [1246, 615] width 44 height 44
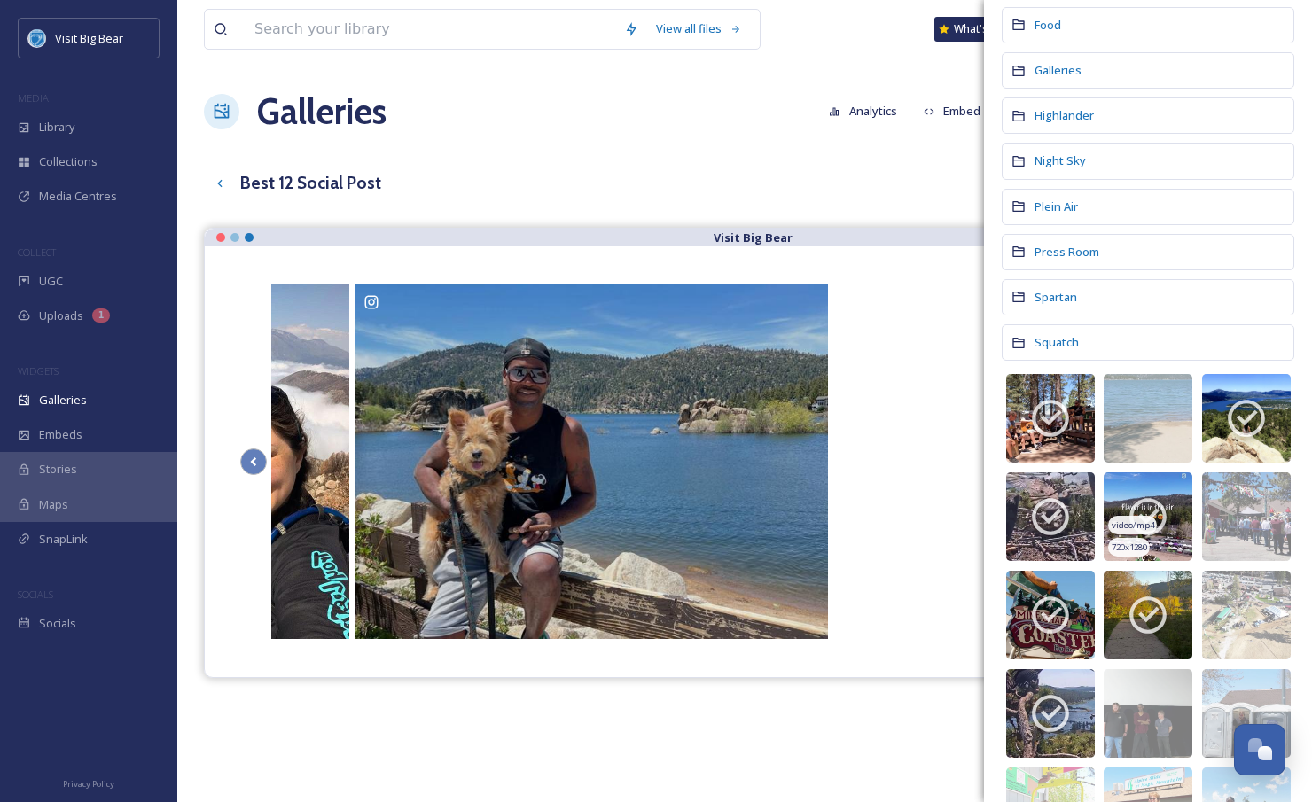
click at [1144, 522] on span "video/mp4" at bounding box center [1133, 526] width 43 height 12
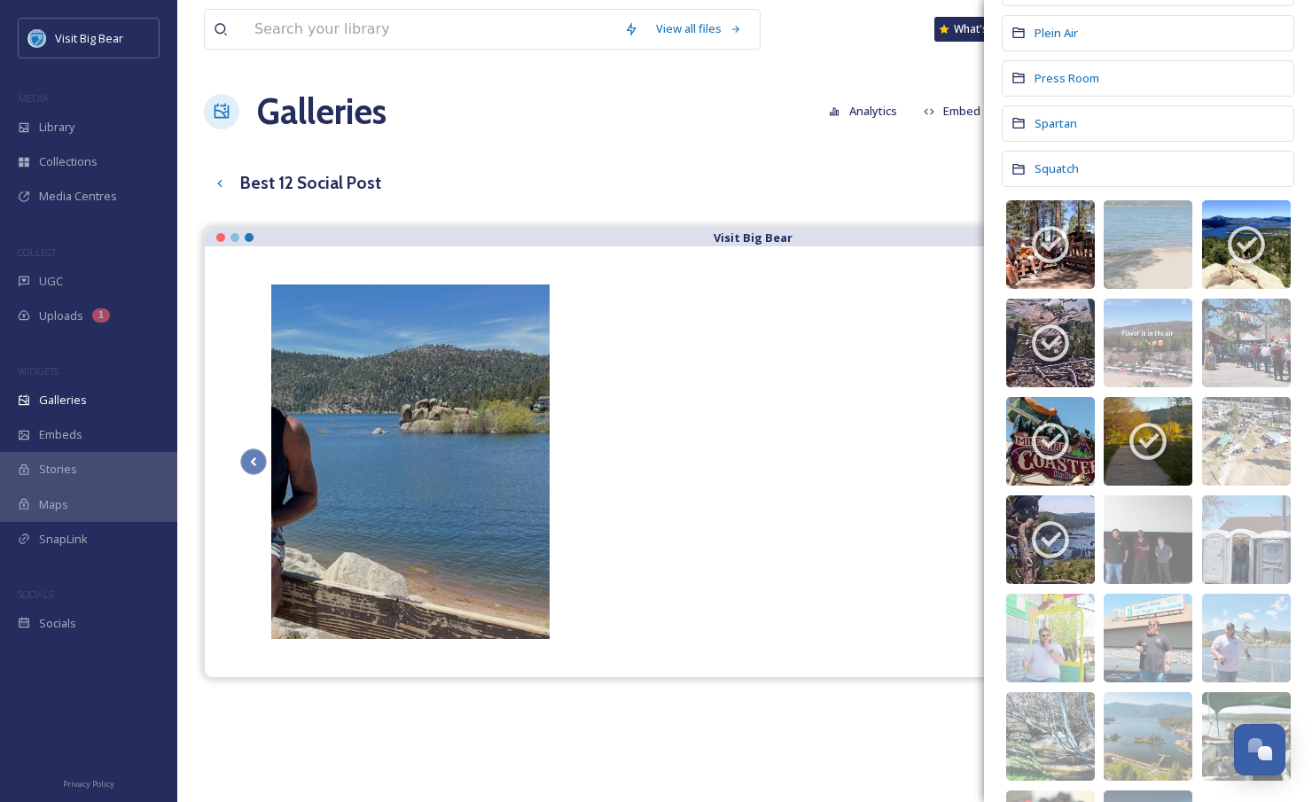
scroll to position [458, 0]
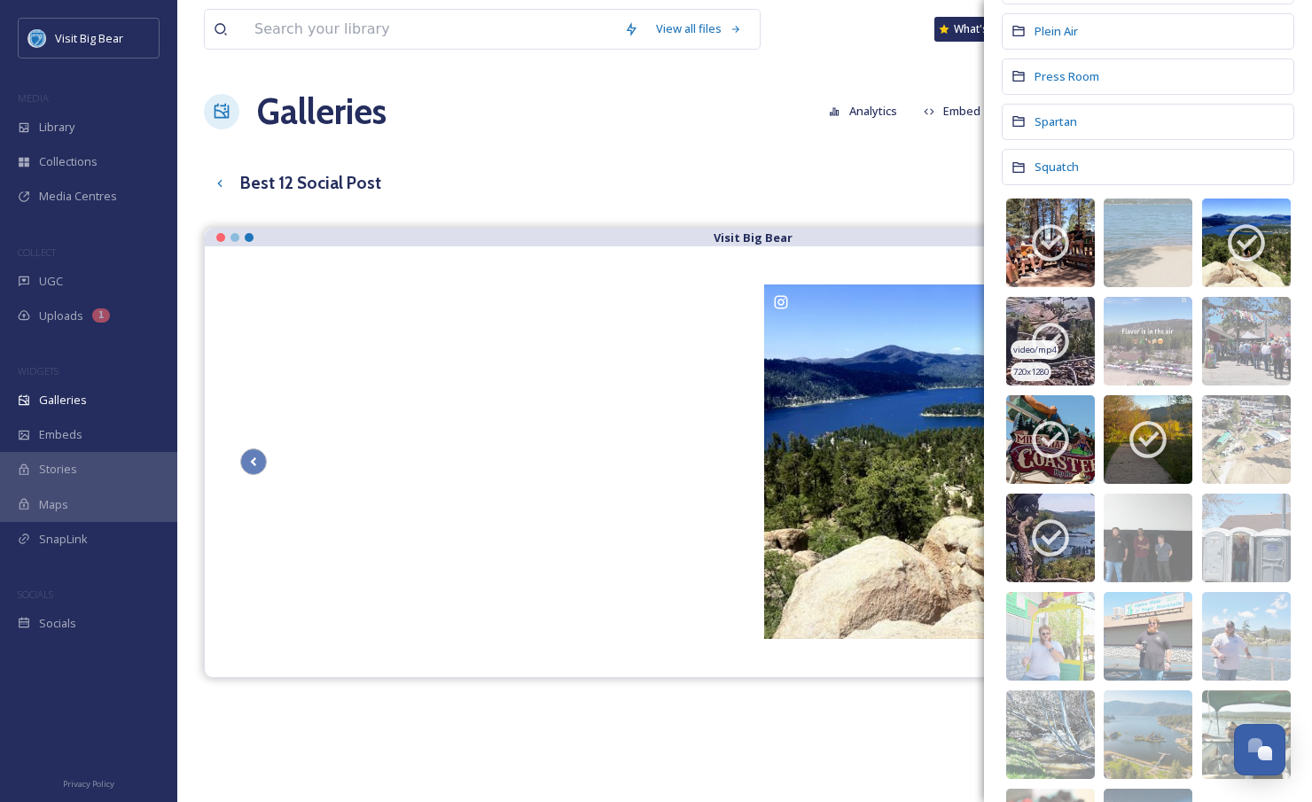
click at [1050, 332] on icon at bounding box center [1050, 341] width 44 height 44
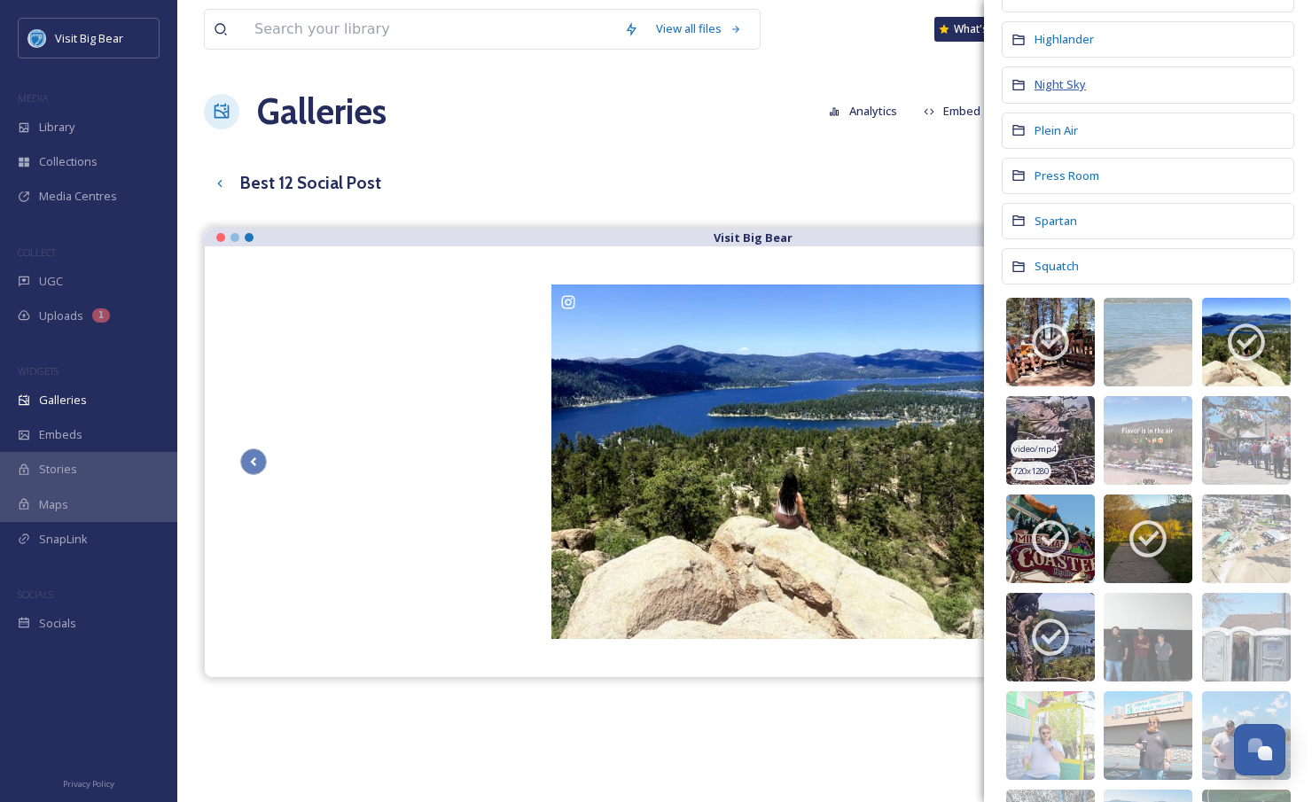
scroll to position [358, 0]
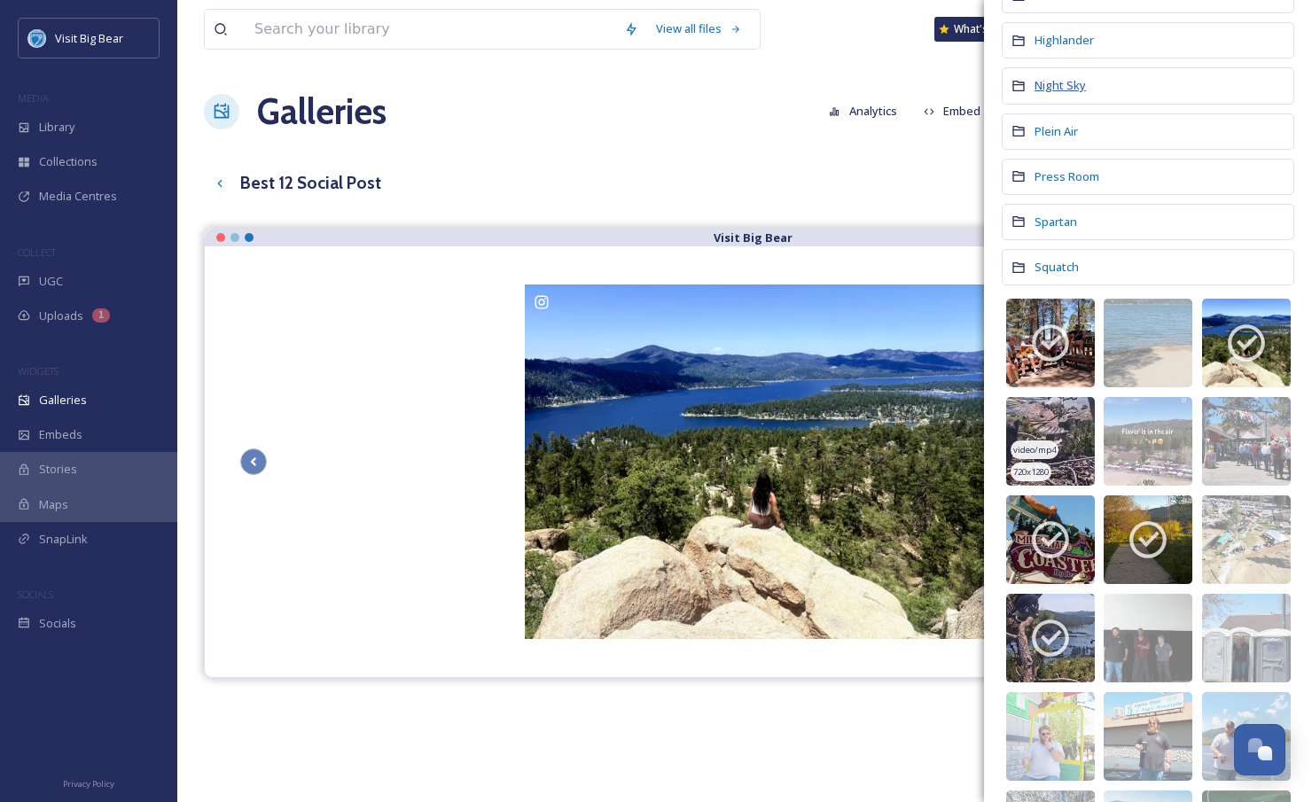
click at [1068, 92] on span "Night Sky" at bounding box center [1060, 85] width 51 height 16
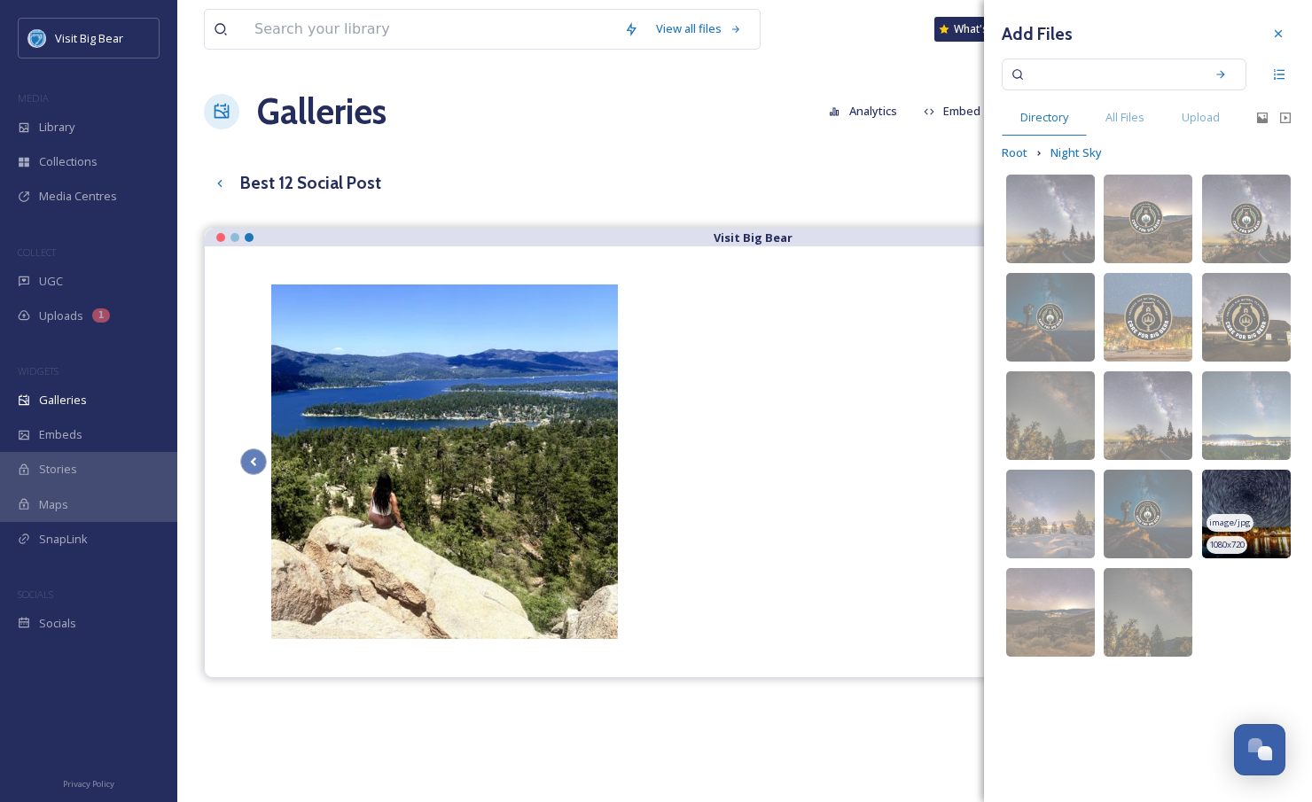
click at [1271, 496] on img at bounding box center [1246, 514] width 89 height 89
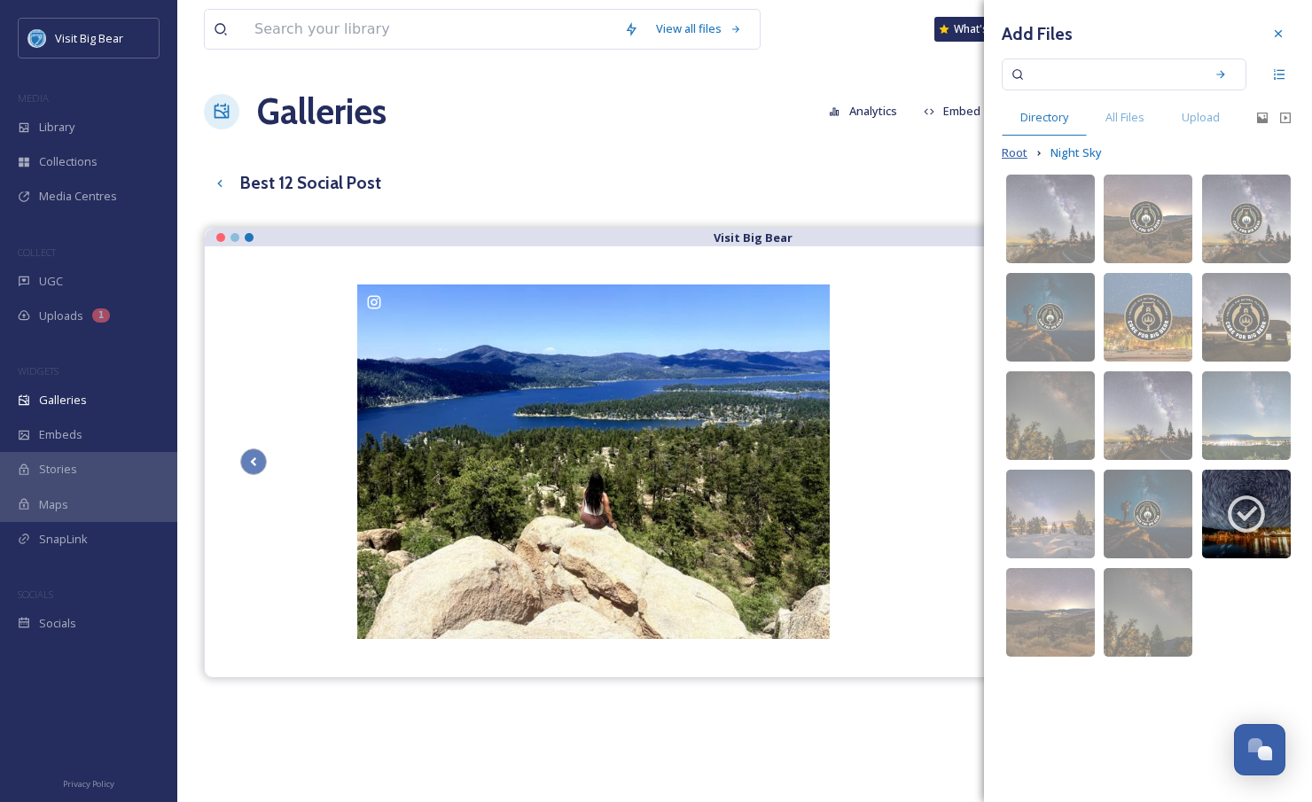
click at [1016, 151] on span "Root" at bounding box center [1015, 153] width 26 height 17
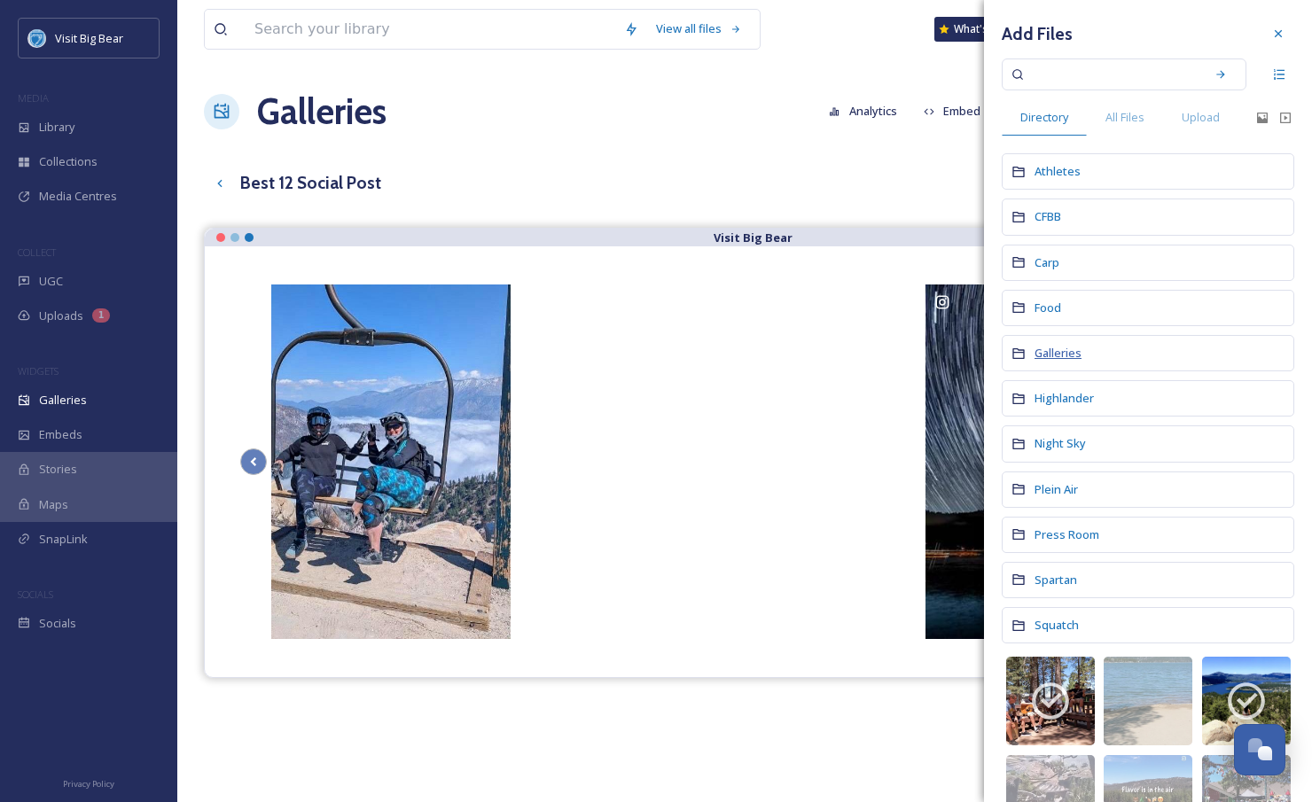
click at [1069, 357] on span "Galleries" at bounding box center [1058, 353] width 47 height 16
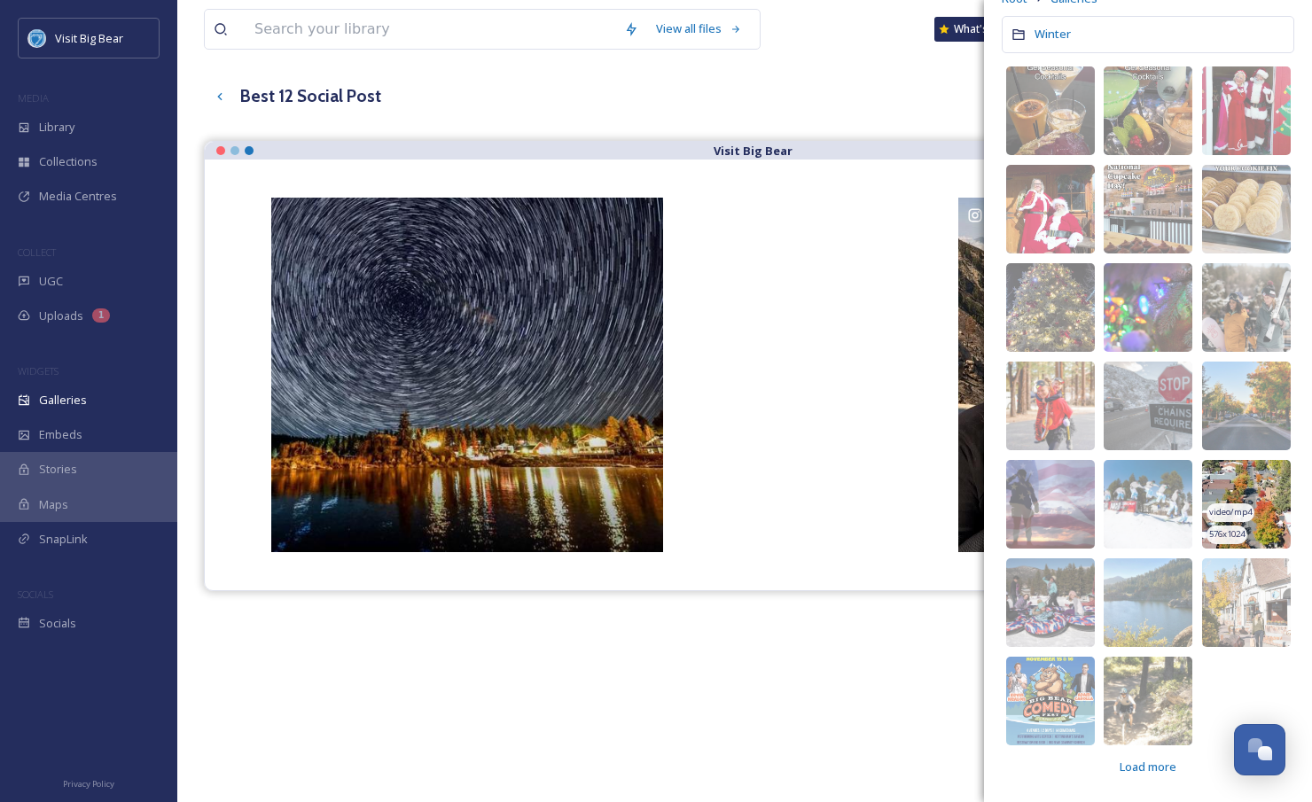
scroll to position [95, 0]
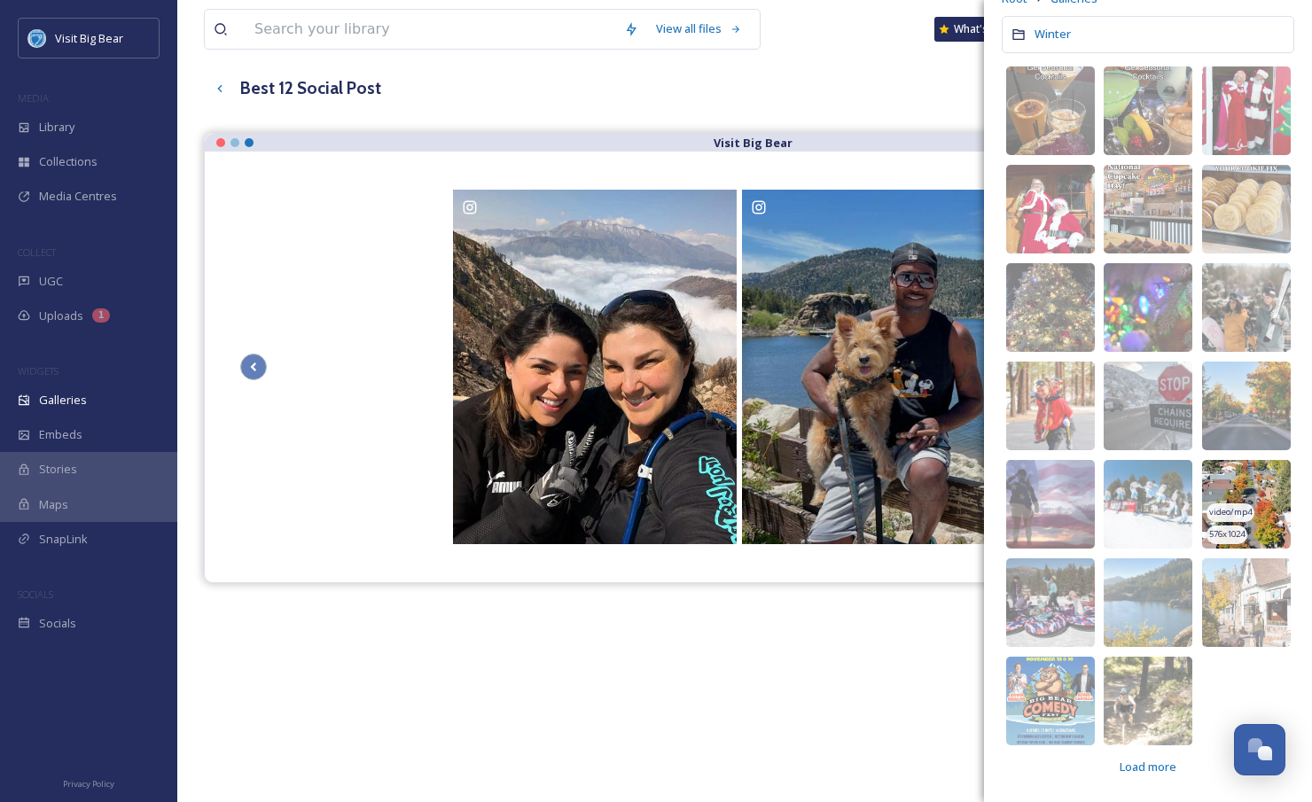
click at [1259, 507] on img at bounding box center [1246, 504] width 89 height 89
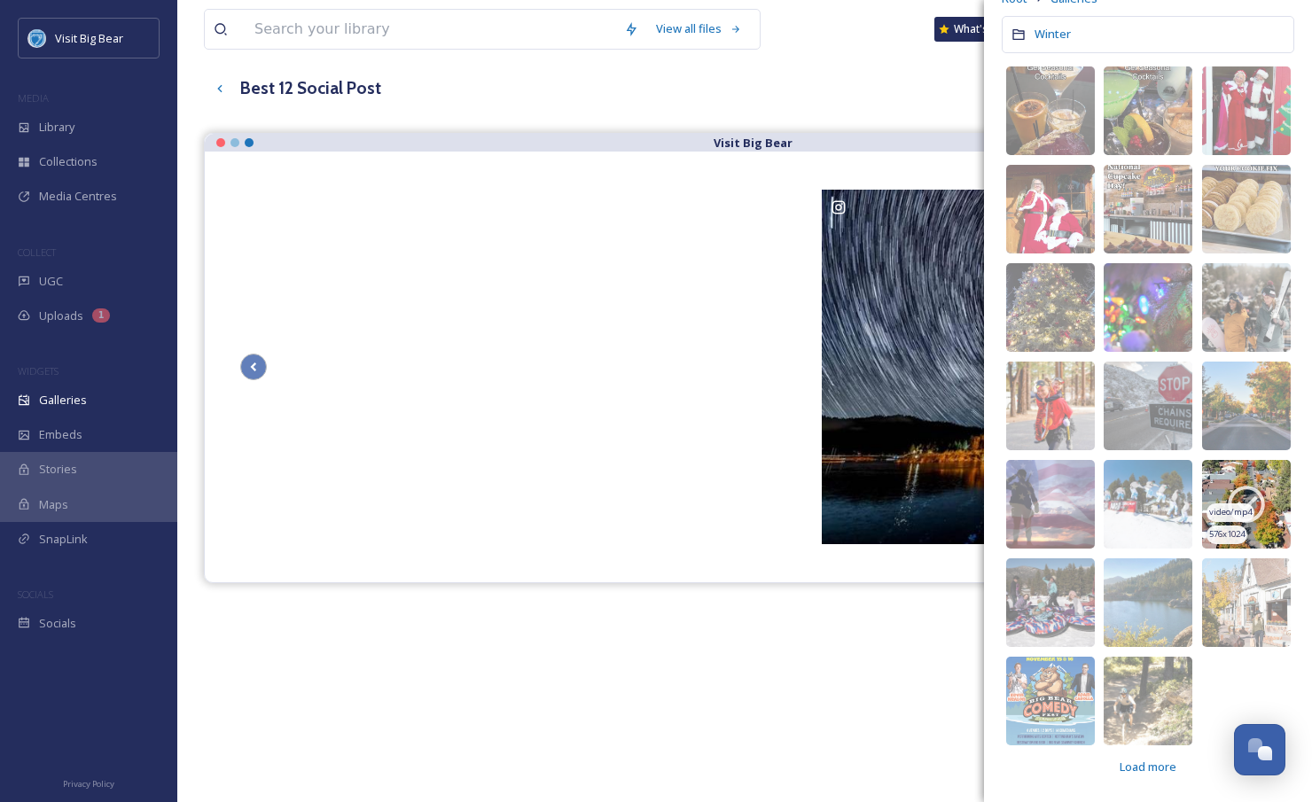
click at [1248, 495] on icon at bounding box center [1246, 504] width 44 height 44
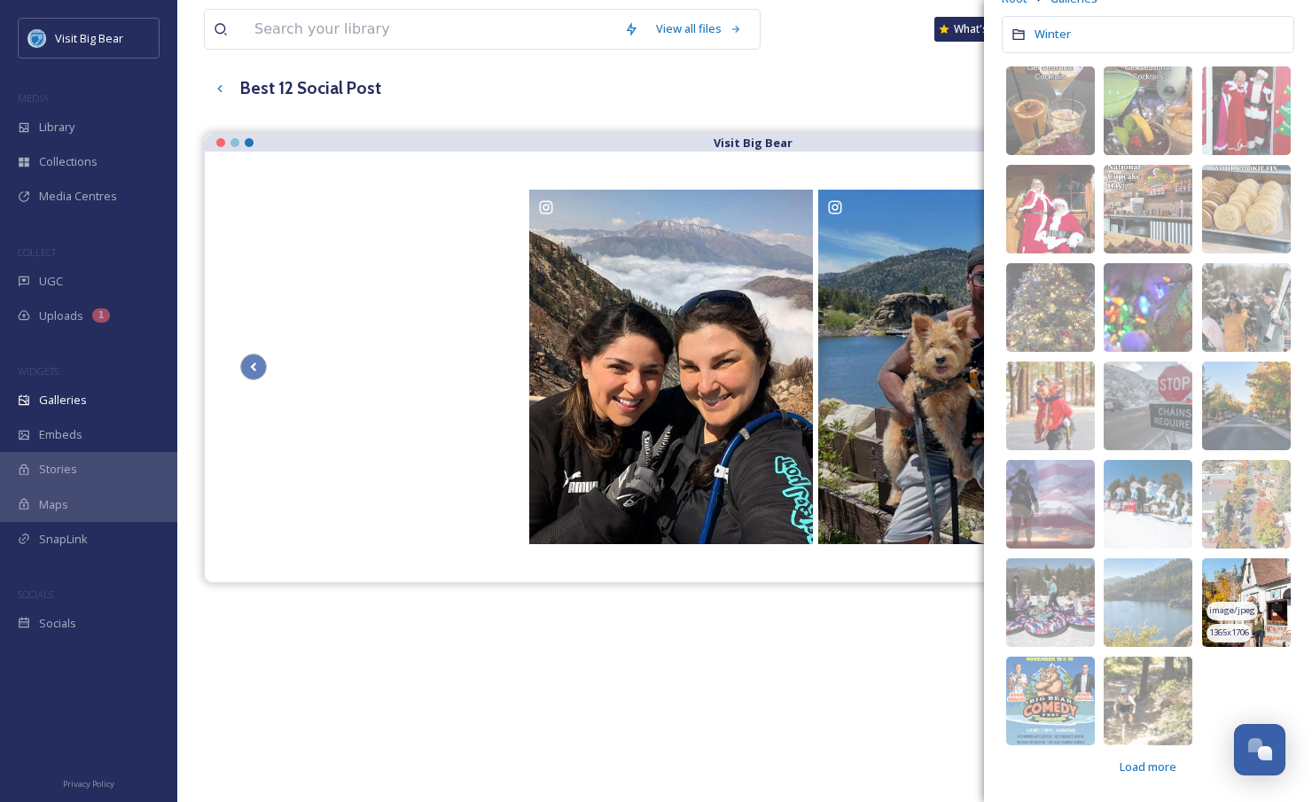
click at [1242, 590] on img at bounding box center [1246, 603] width 89 height 89
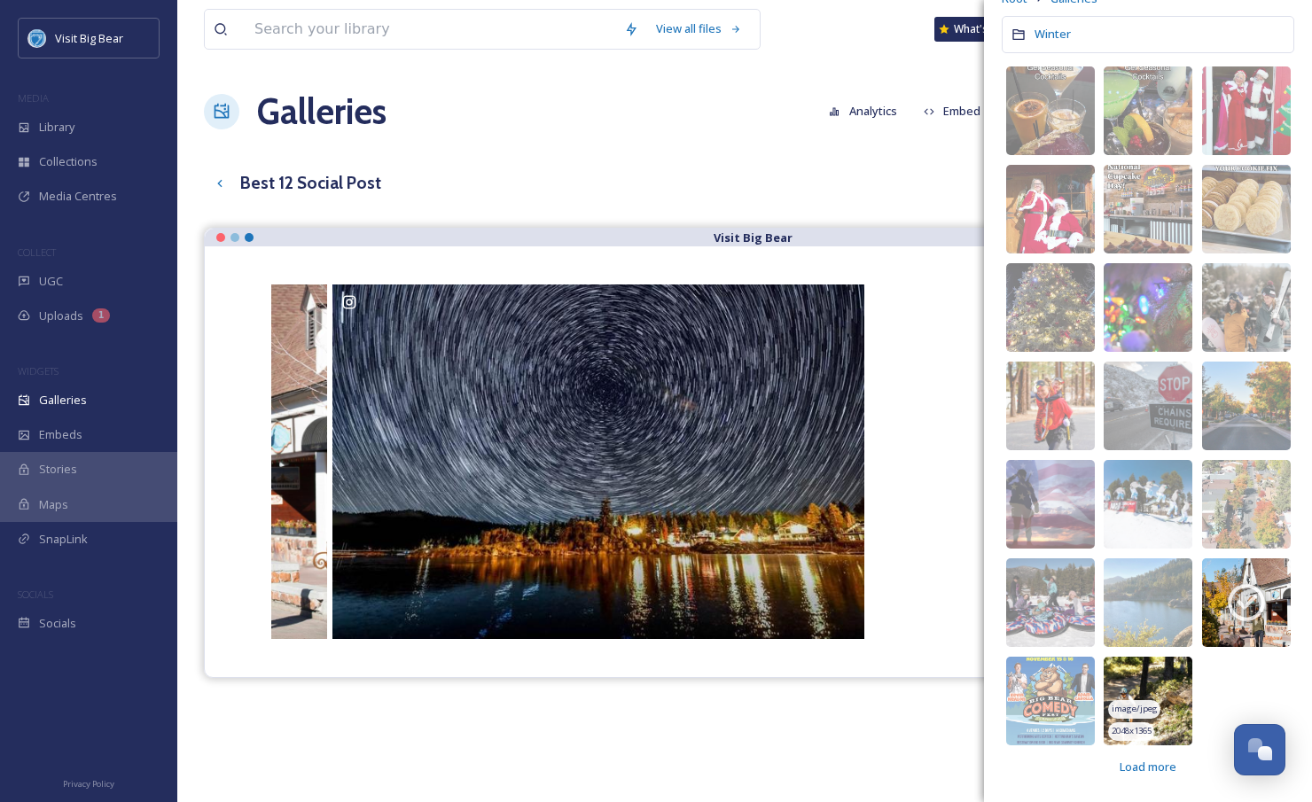
scroll to position [0, 0]
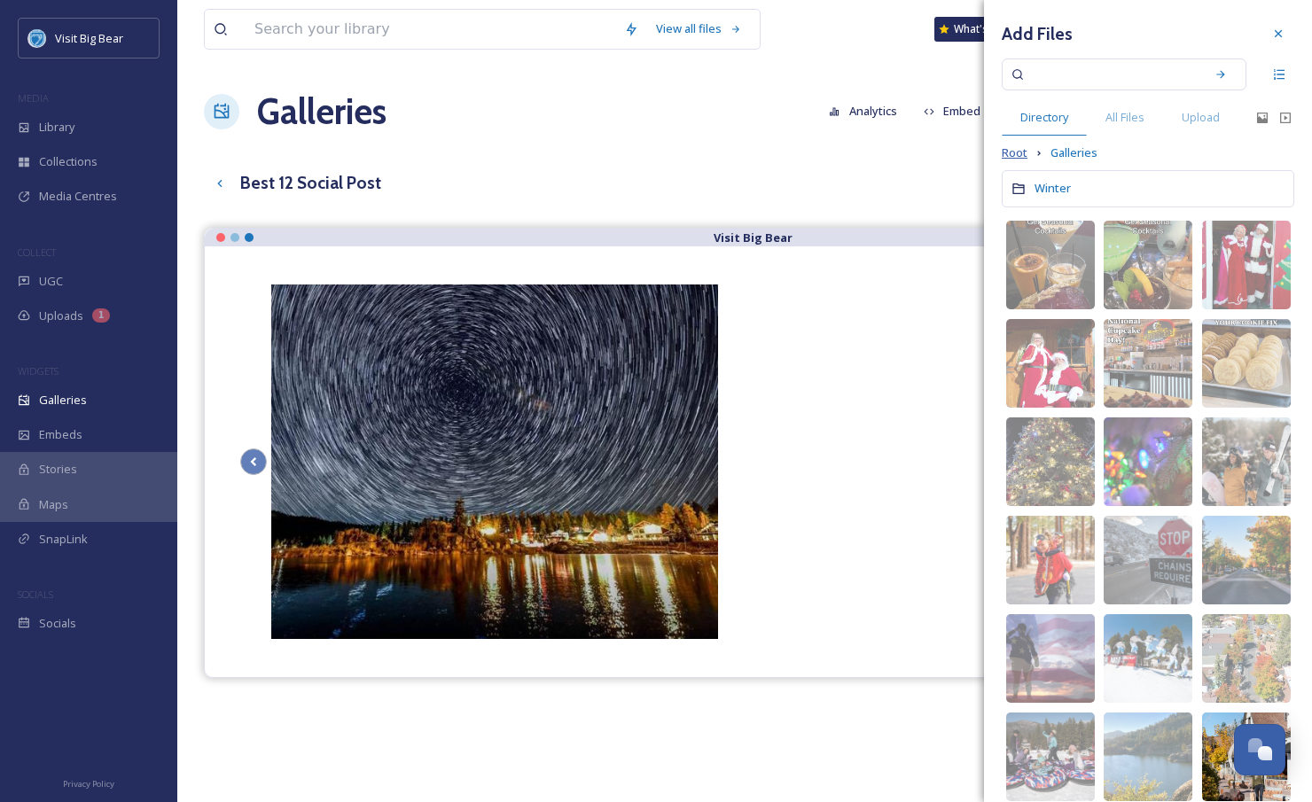
click at [1019, 156] on span "Root" at bounding box center [1015, 153] width 26 height 17
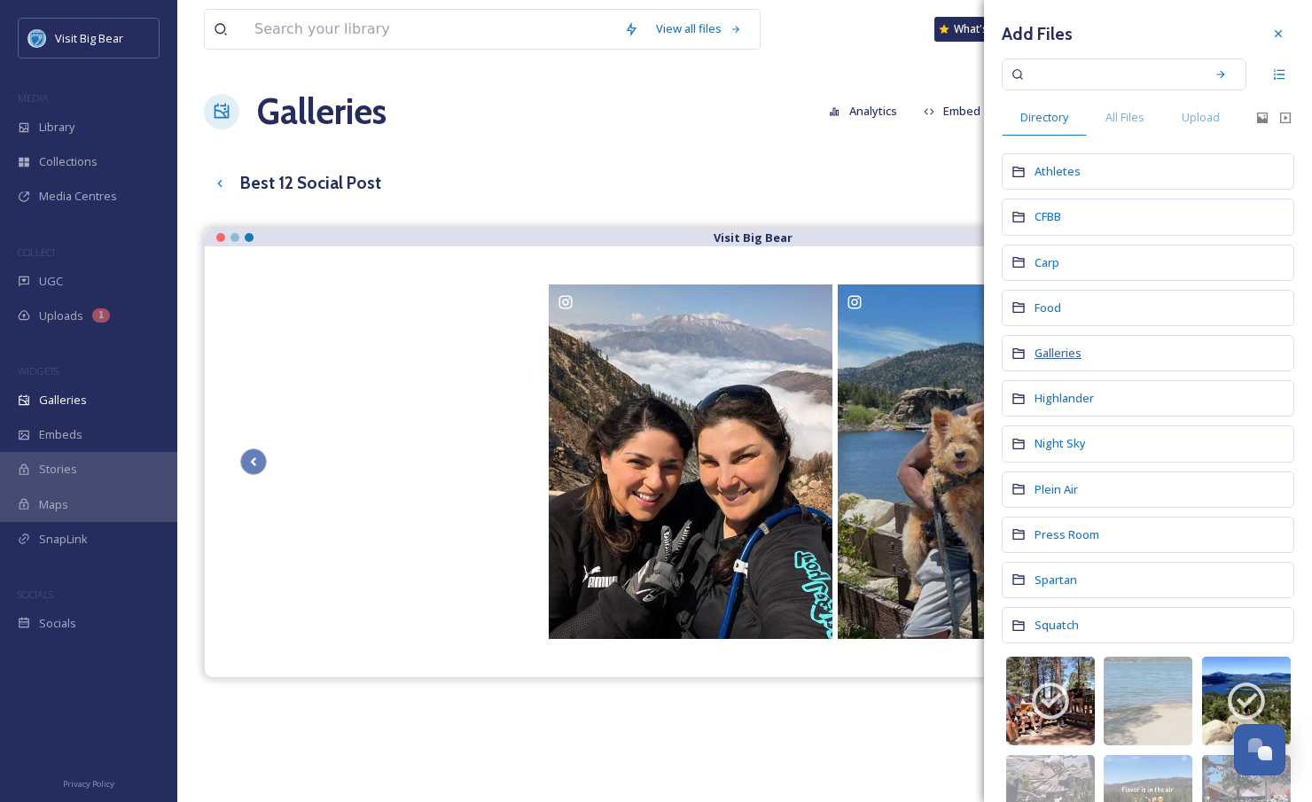
click at [1049, 352] on span "Galleries" at bounding box center [1058, 353] width 47 height 16
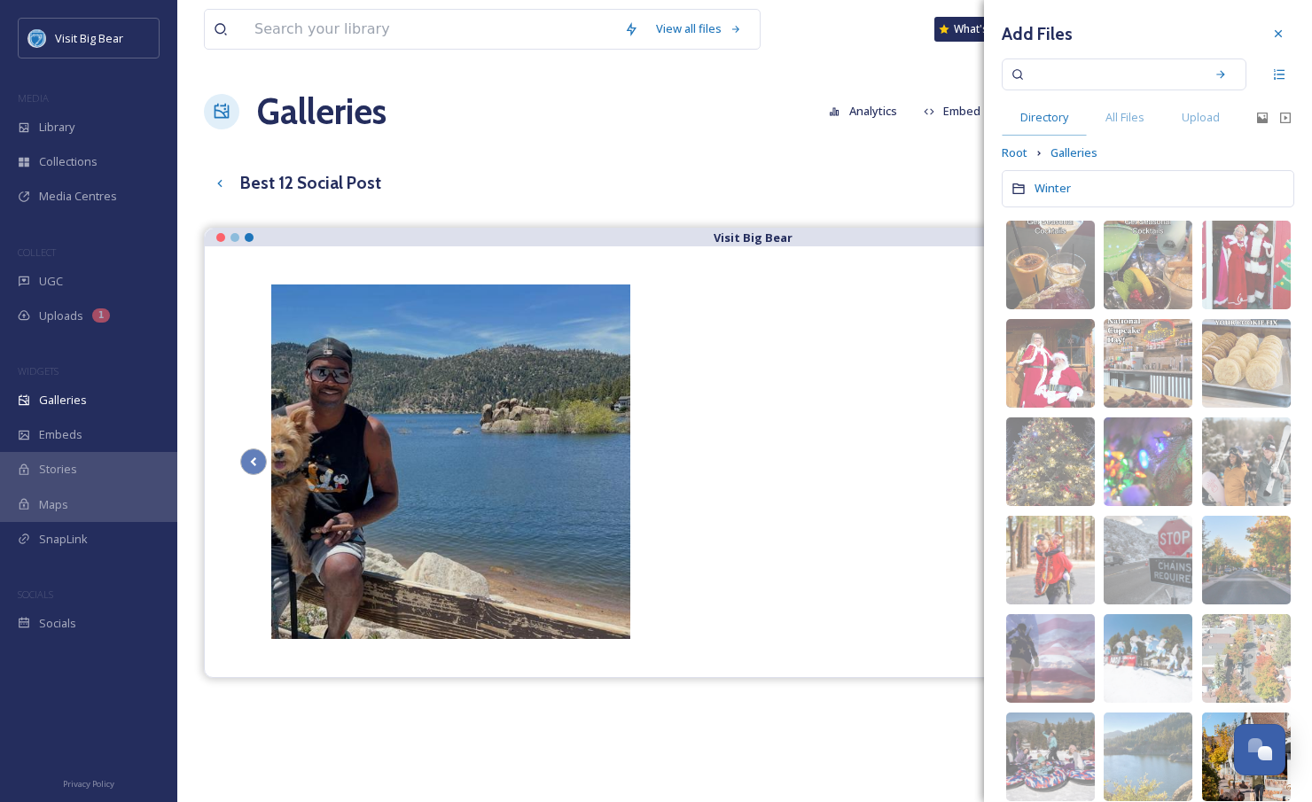
click at [1024, 114] on span "Directory" at bounding box center [1044, 117] width 48 height 17
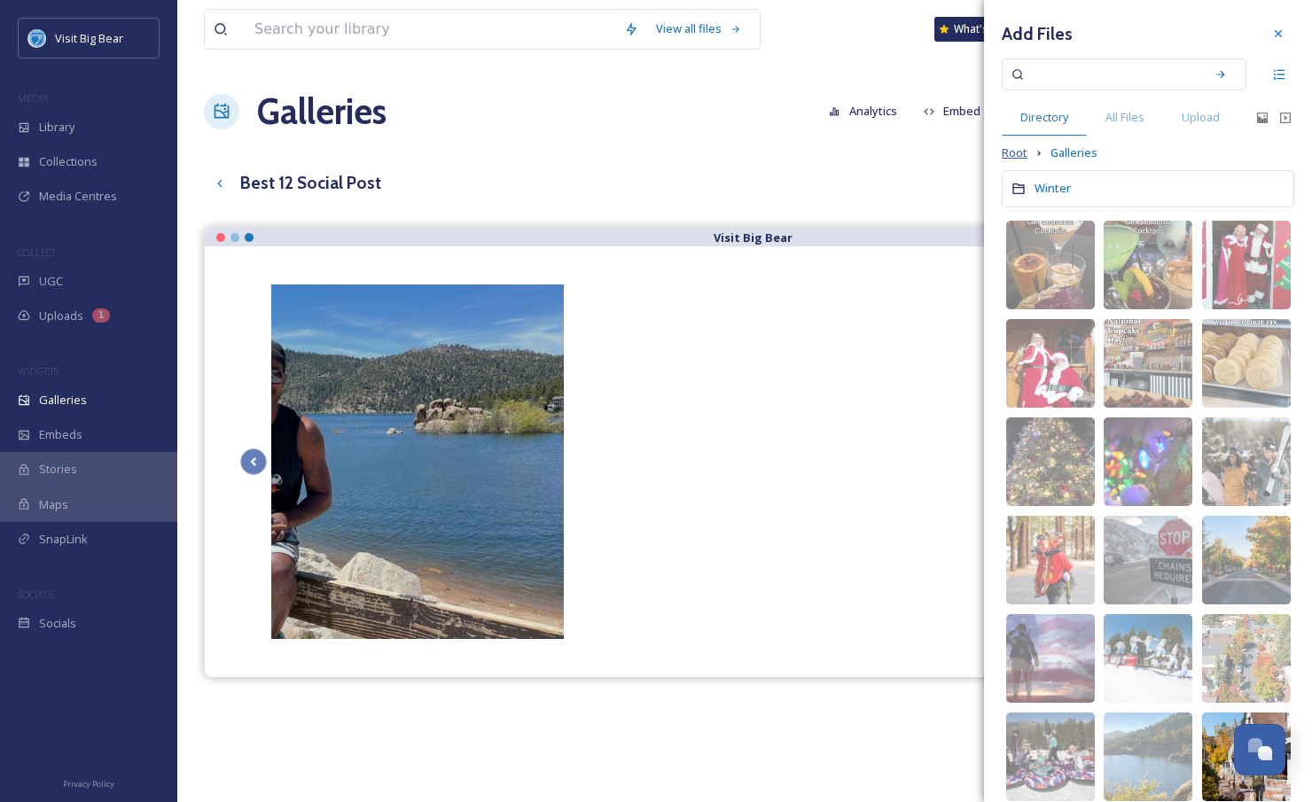
click at [1017, 145] on span "Root" at bounding box center [1015, 153] width 26 height 17
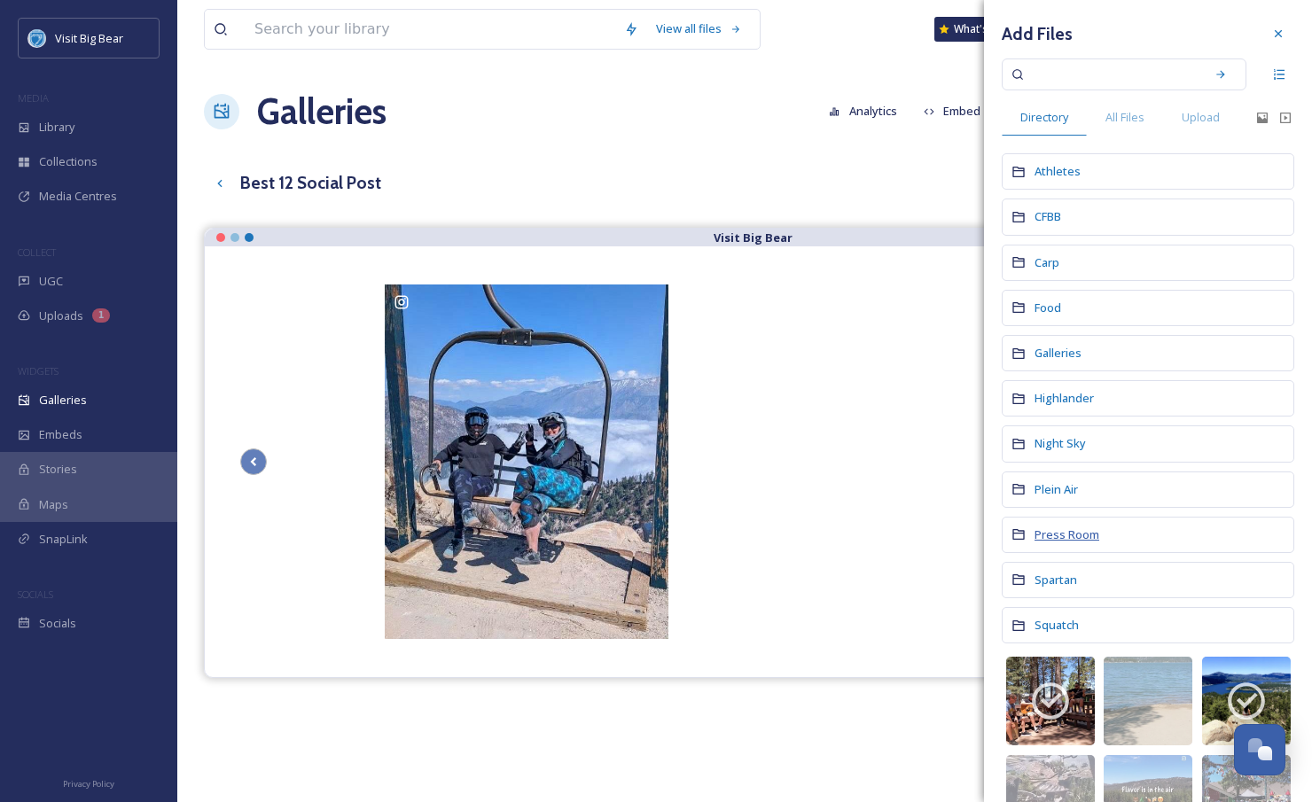
click at [1065, 534] on span "Press Room" at bounding box center [1067, 535] width 65 height 16
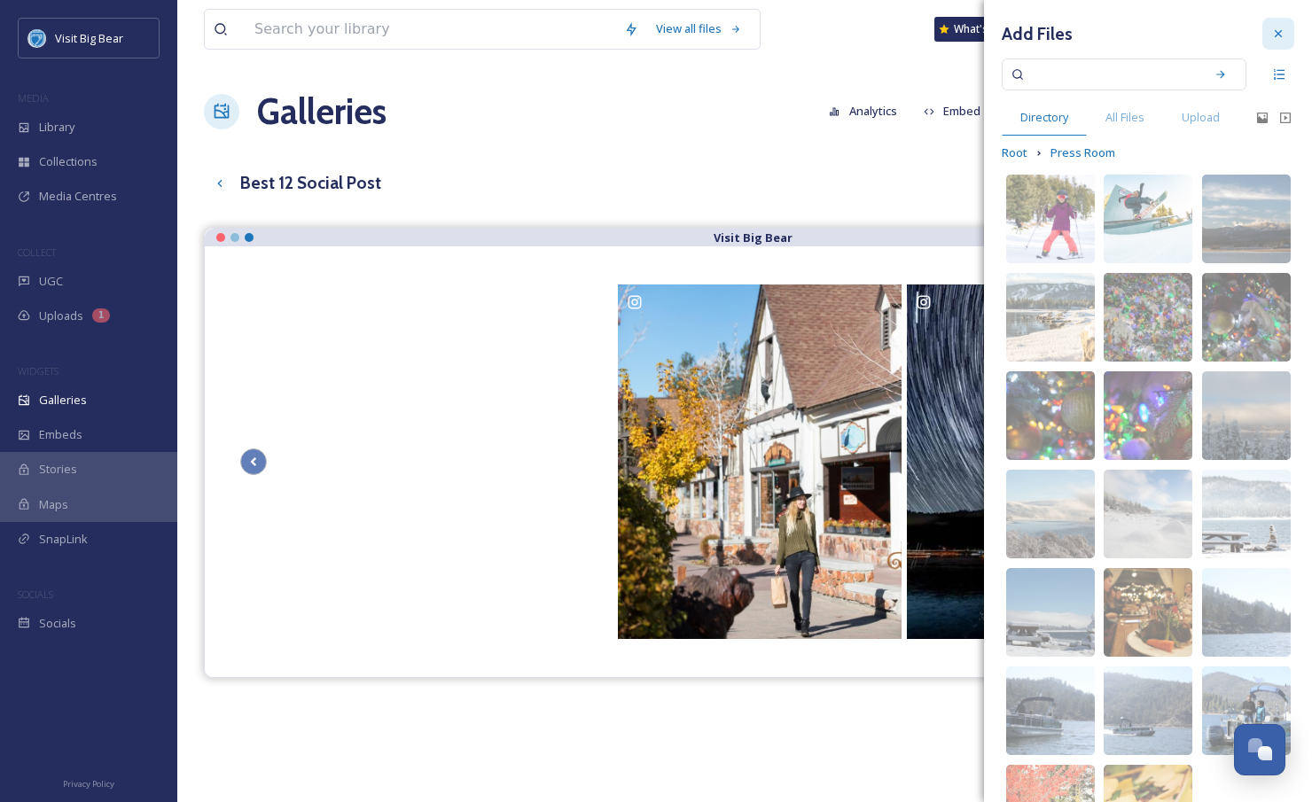
click at [1271, 34] on icon at bounding box center [1278, 34] width 14 height 14
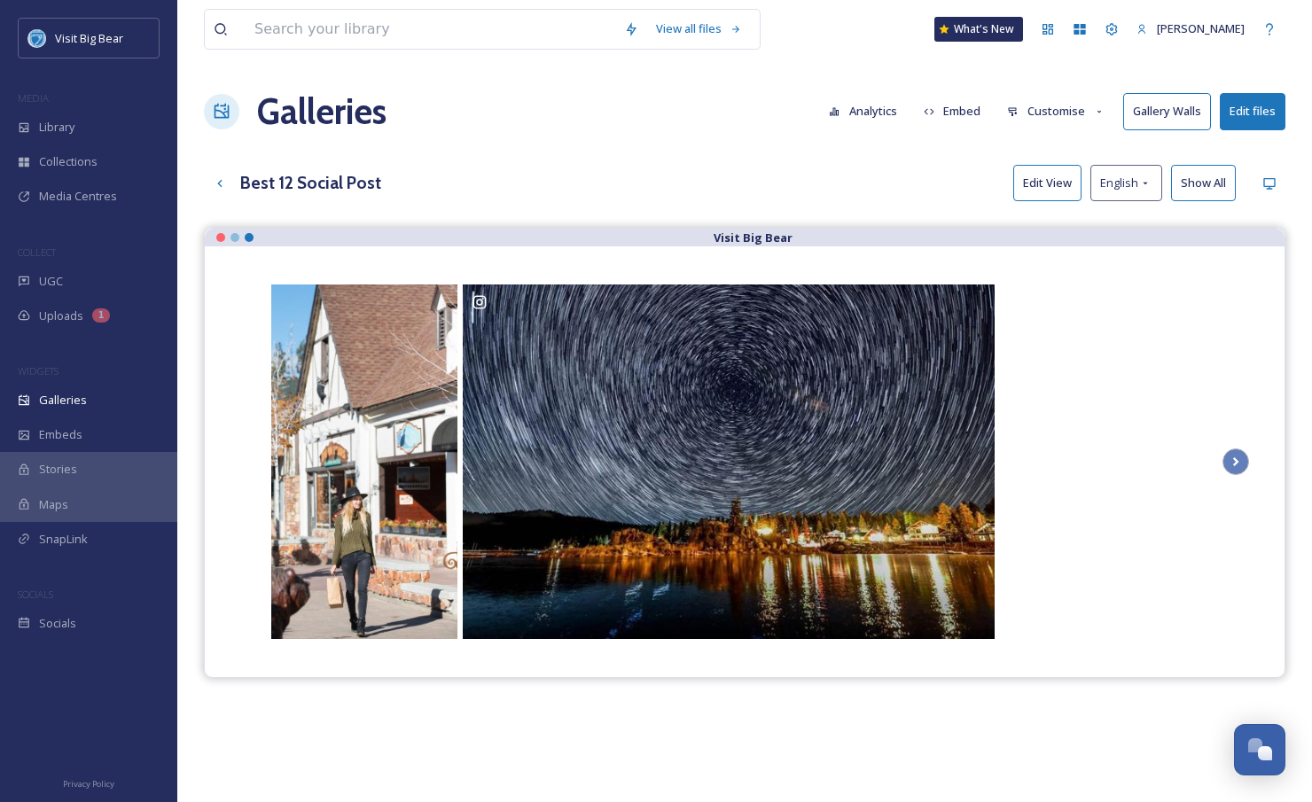
click at [486, 716] on div "Visit Big Bear" at bounding box center [745, 629] width 1082 height 802
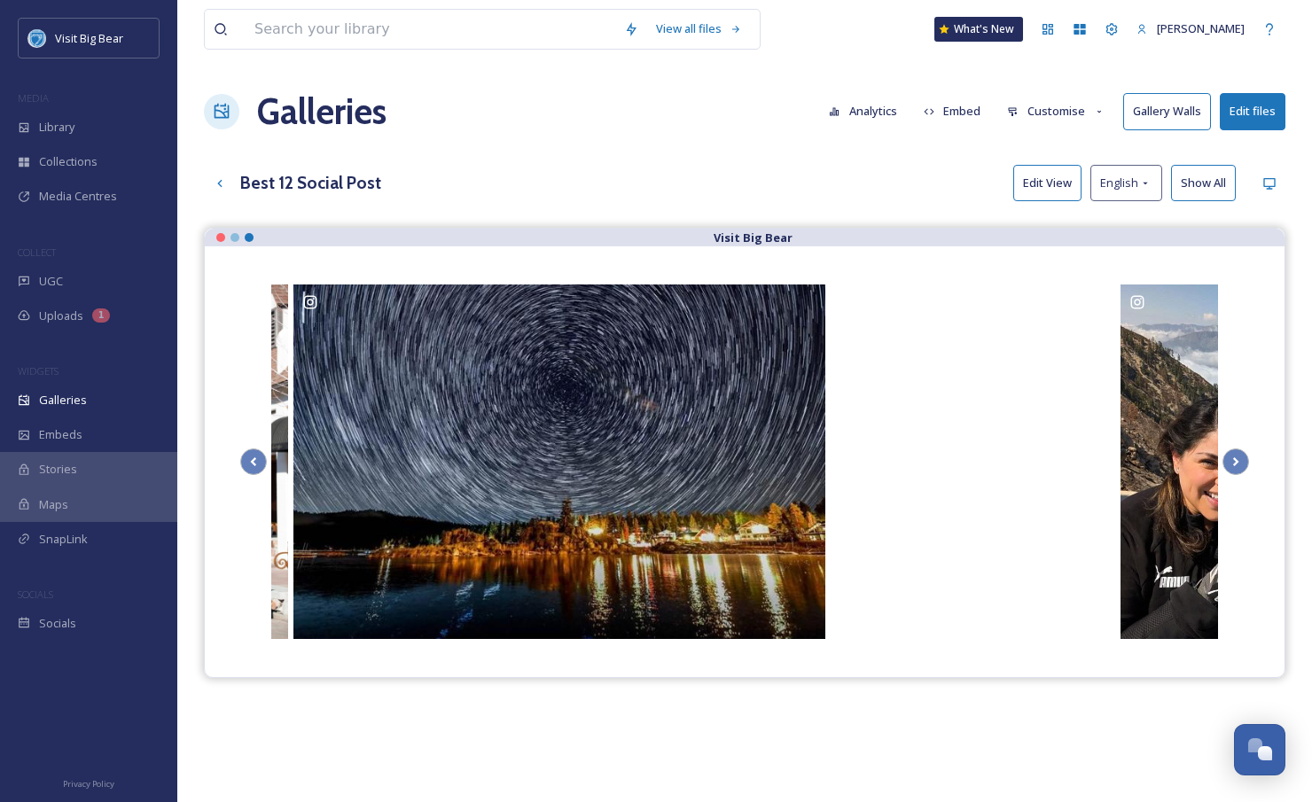
click at [1044, 179] on button "Edit View" at bounding box center [1047, 183] width 68 height 36
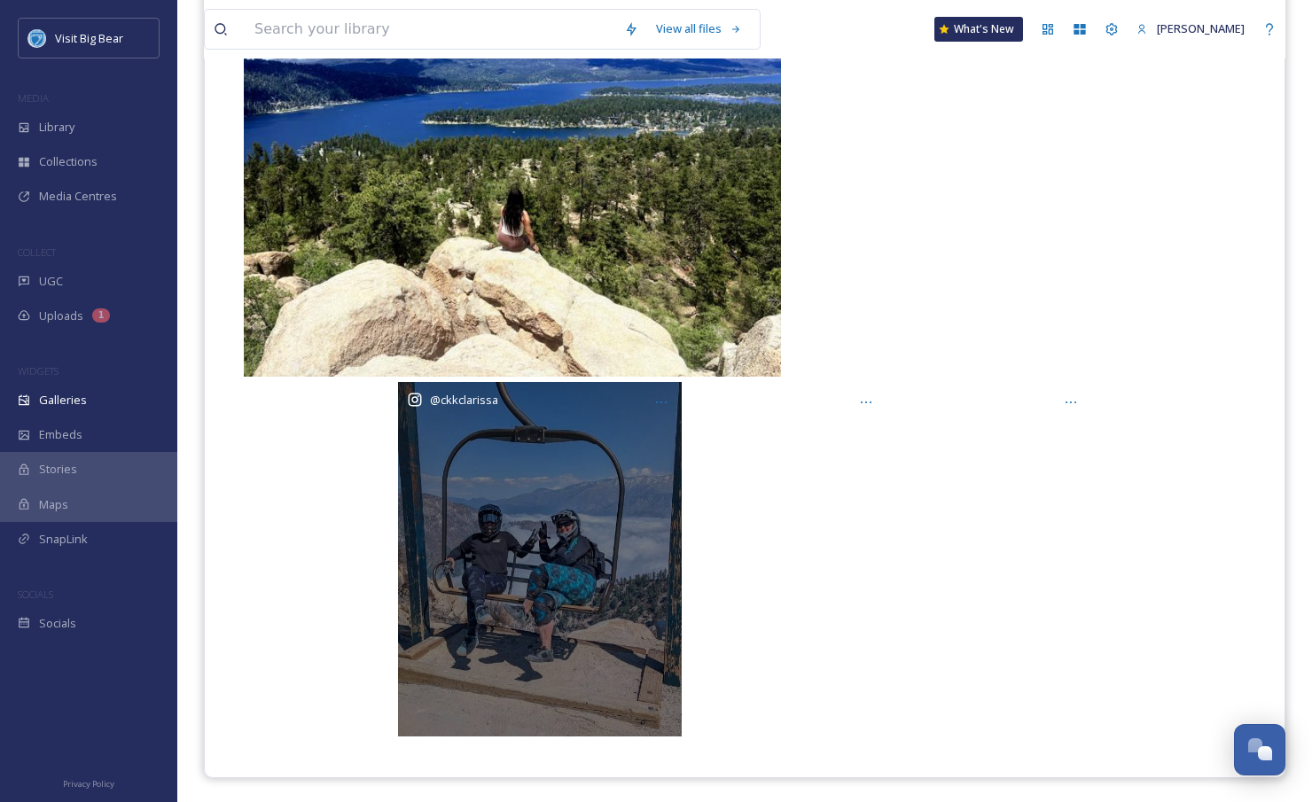
scroll to position [1829, 0]
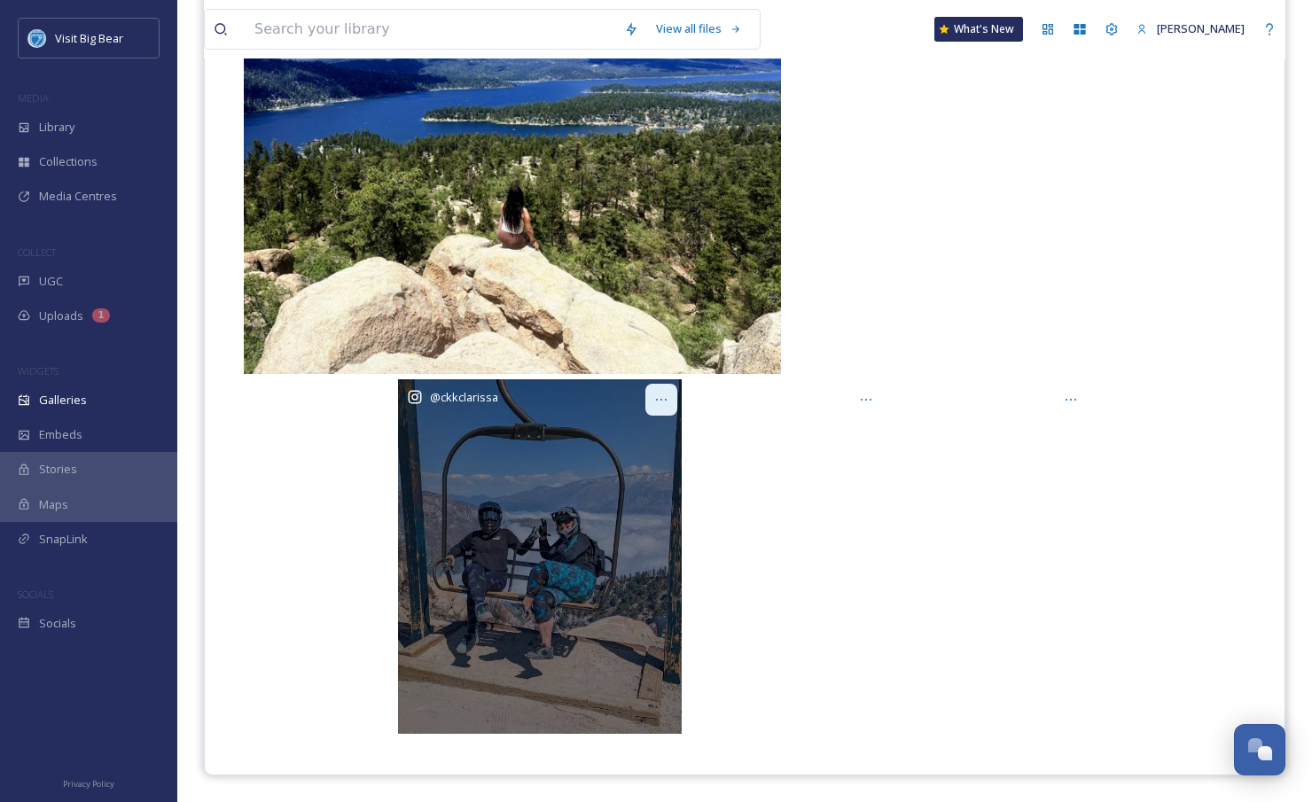
click at [668, 402] on icon at bounding box center [661, 400] width 14 height 14
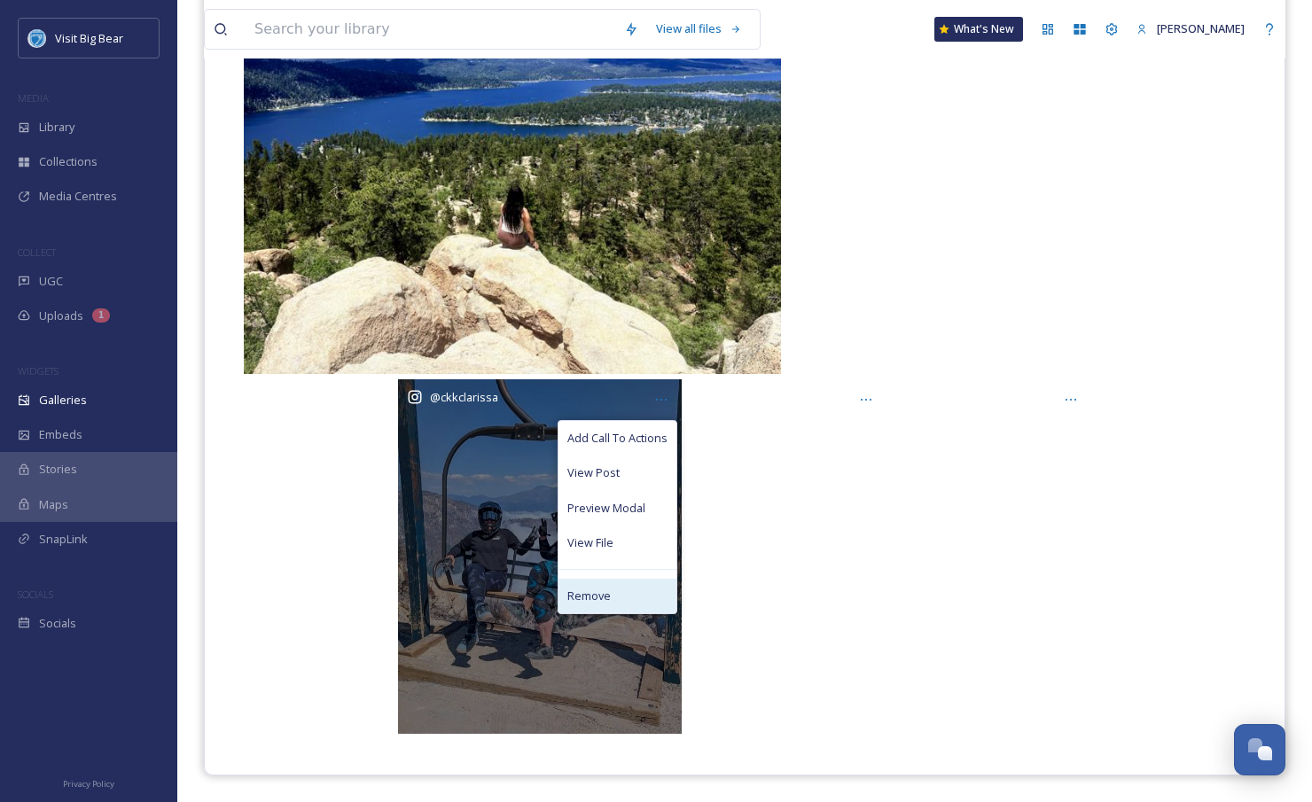
click at [572, 597] on span "Remove" at bounding box center [588, 596] width 43 height 17
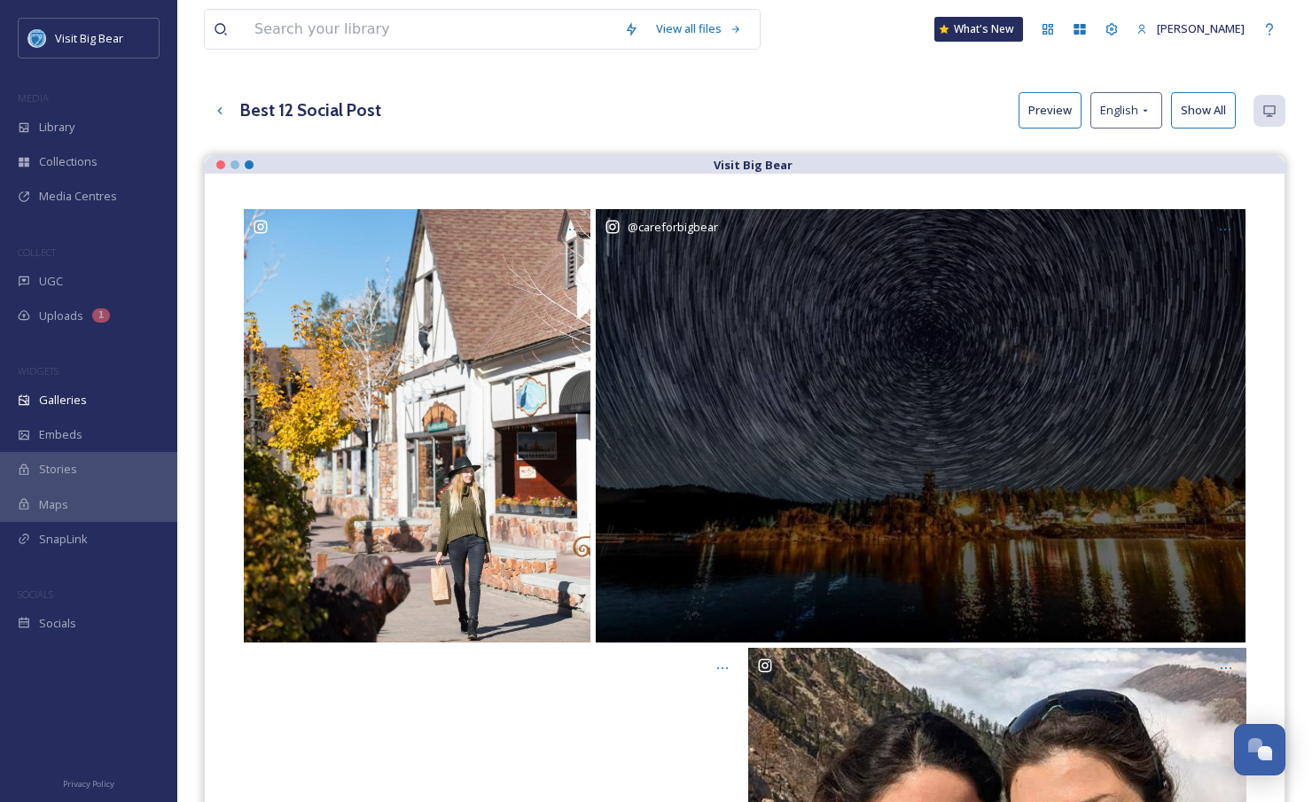
scroll to position [33, 0]
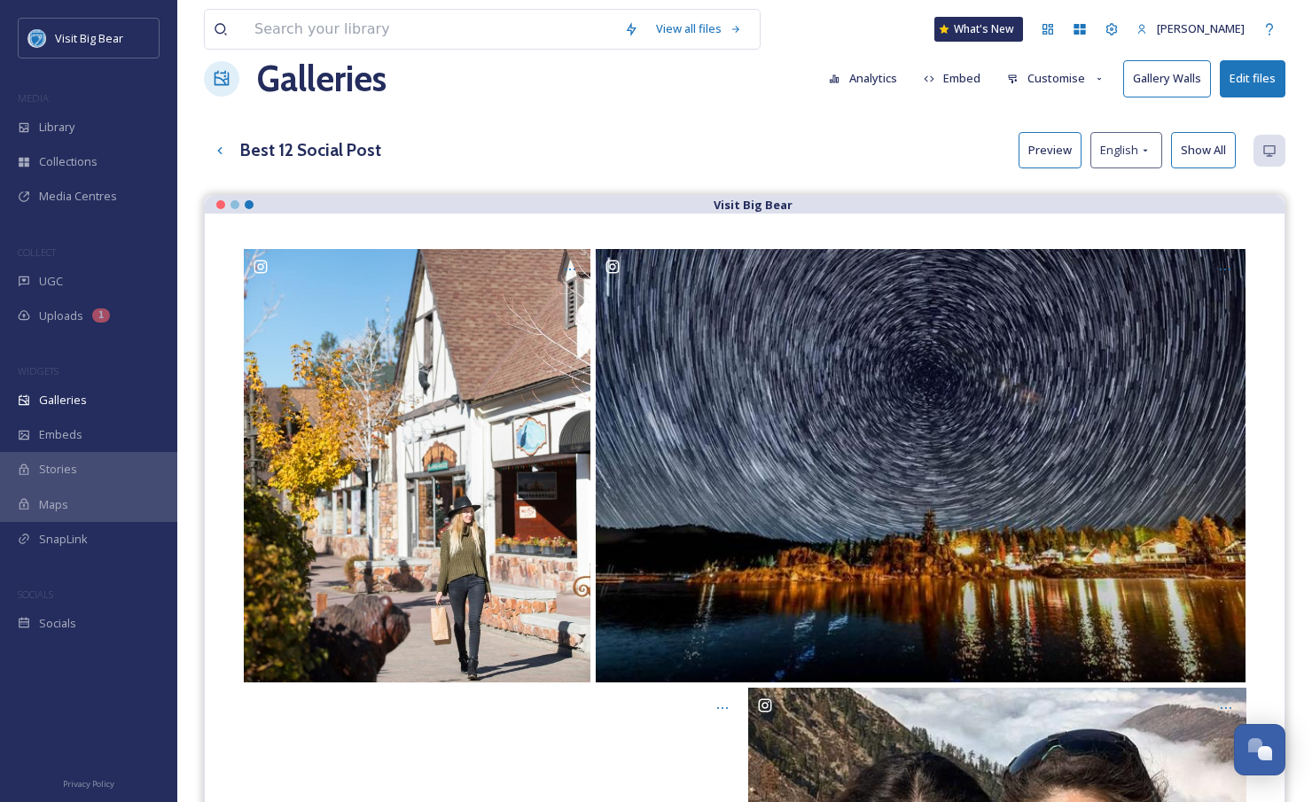
click at [1049, 146] on button "Preview" at bounding box center [1050, 150] width 63 height 36
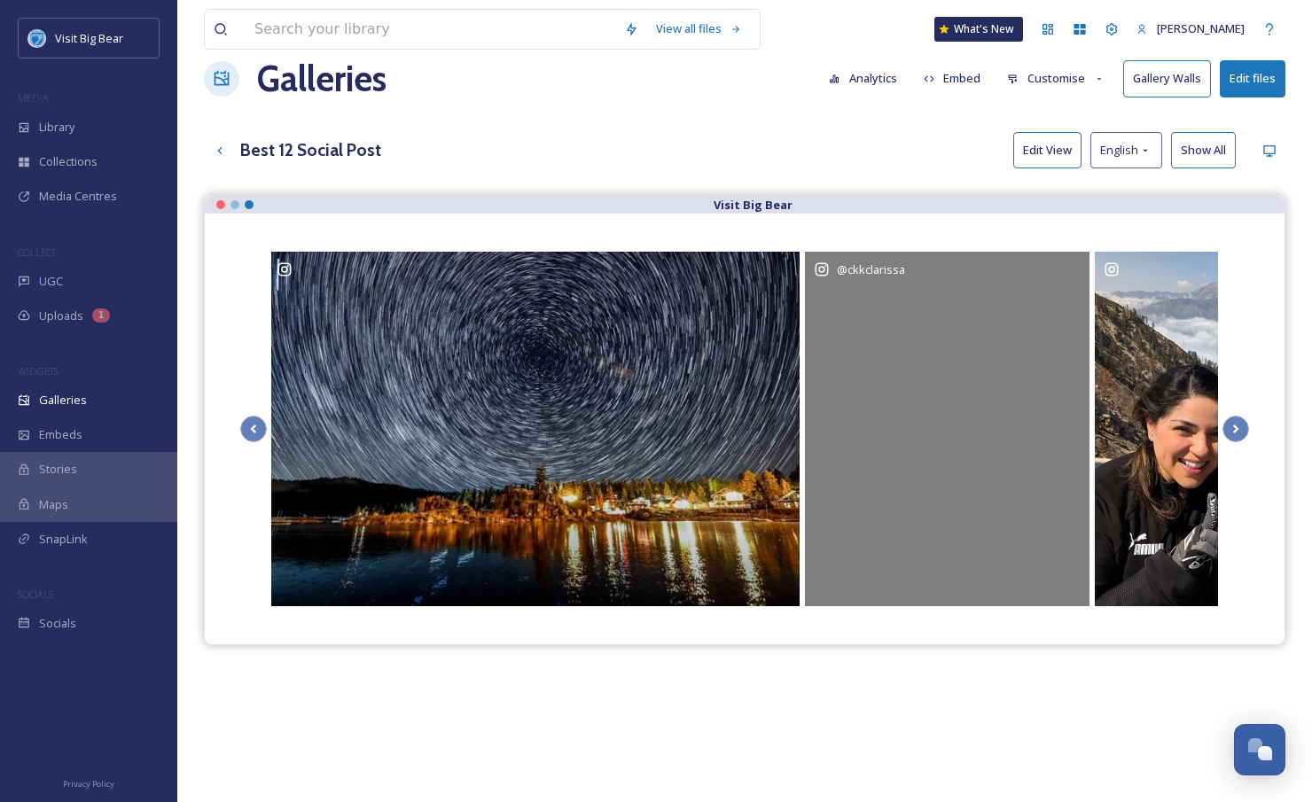
click at [931, 312] on div "@ ckkclarissa" at bounding box center [947, 429] width 285 height 355
click at [926, 351] on div "@ ckkclarissa" at bounding box center [947, 429] width 285 height 355
